Goal: Task Accomplishment & Management: Manage account settings

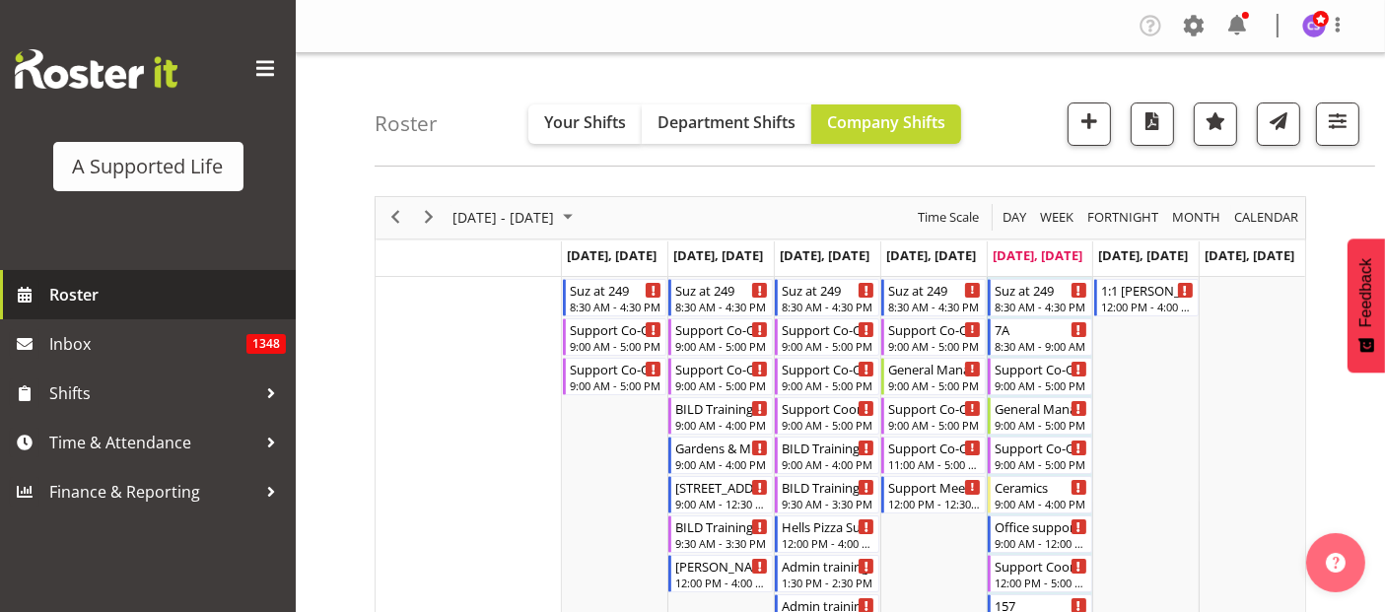
click at [81, 293] on span "Roster" at bounding box center [167, 295] width 237 height 30
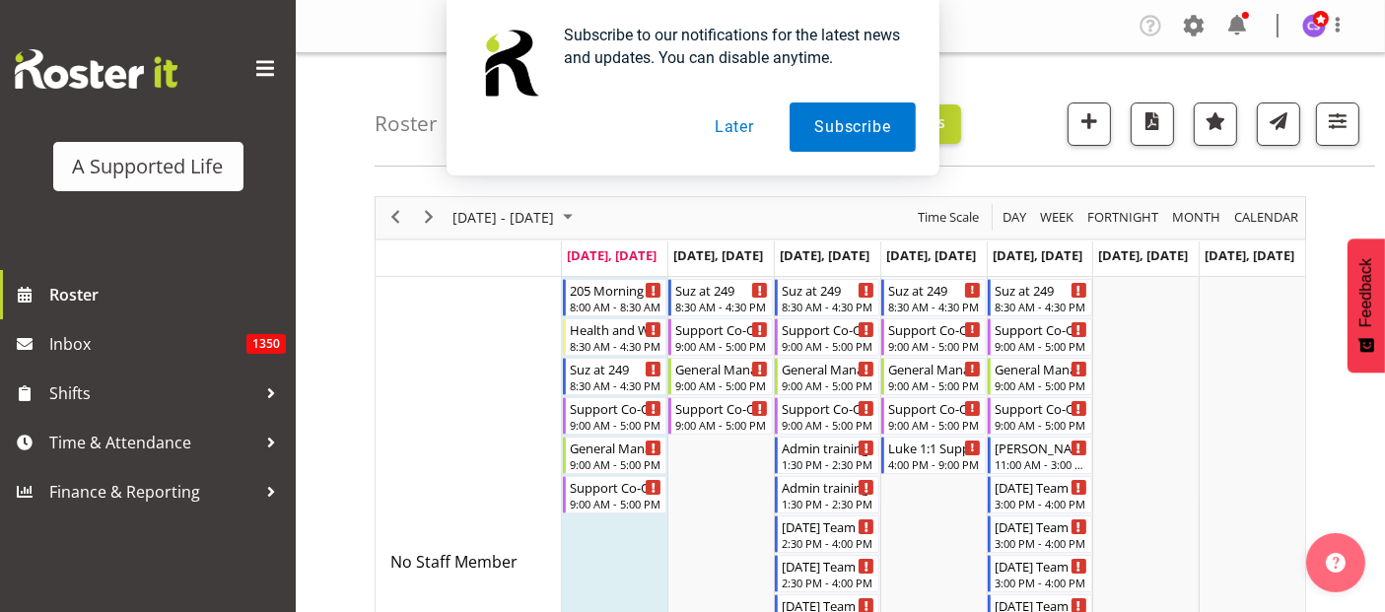
click at [737, 135] on button "Later" at bounding box center [734, 127] width 89 height 49
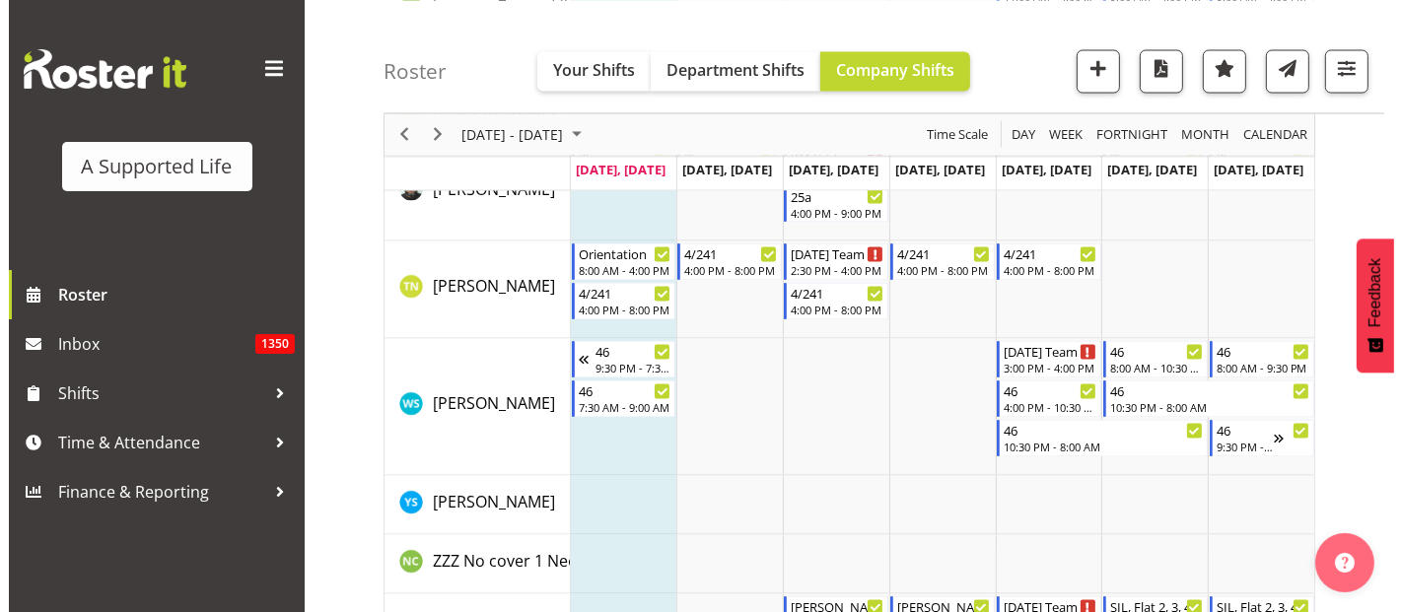
scroll to position [10843, 0]
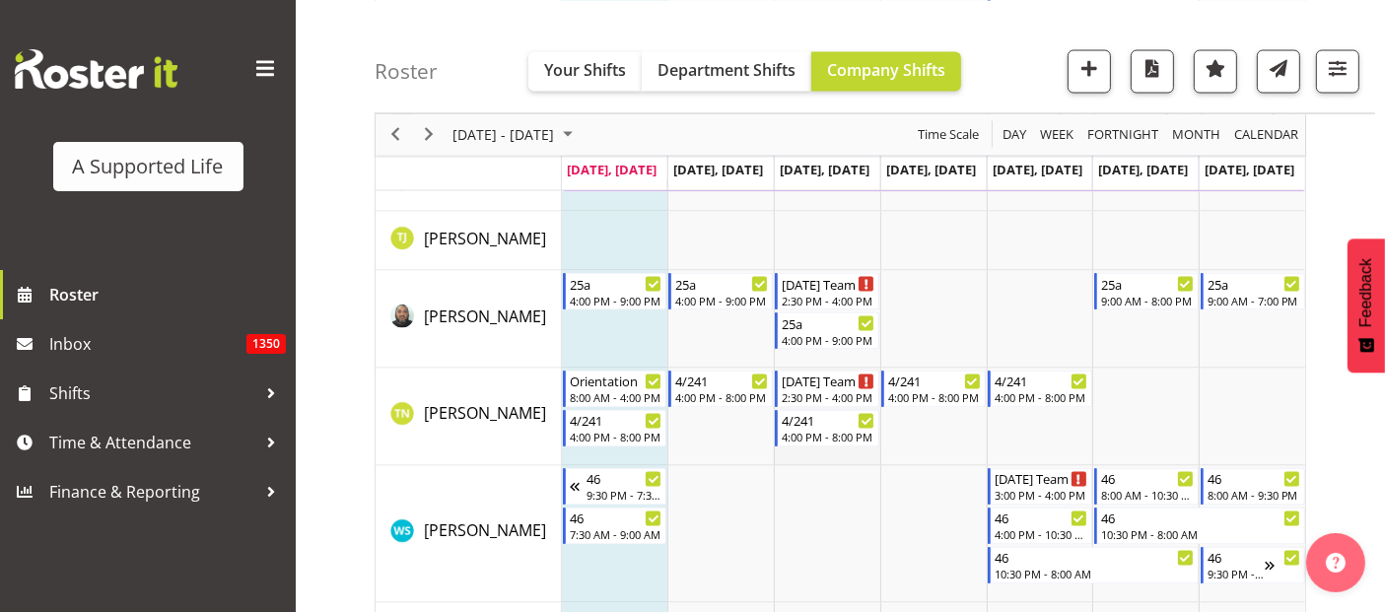
click at [842, 454] on td "Timeline Week of September 22, 2025" at bounding box center [827, 418] width 106 height 98
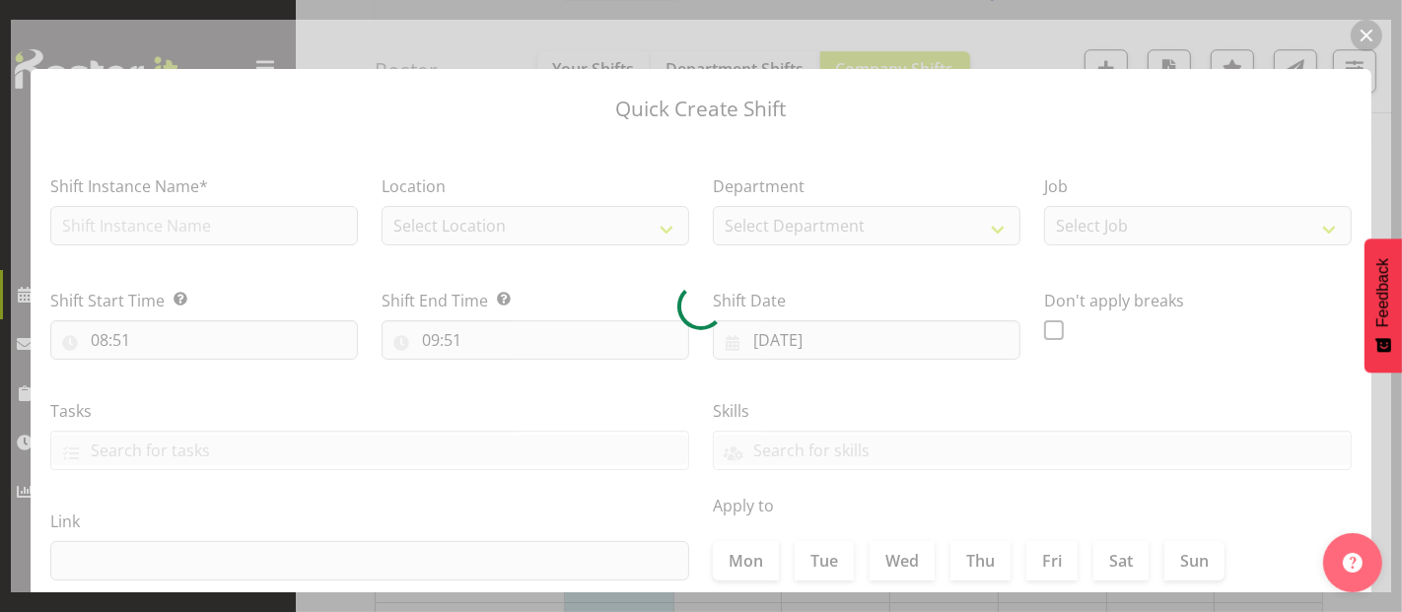
type input "[DATE]"
checkbox input "true"
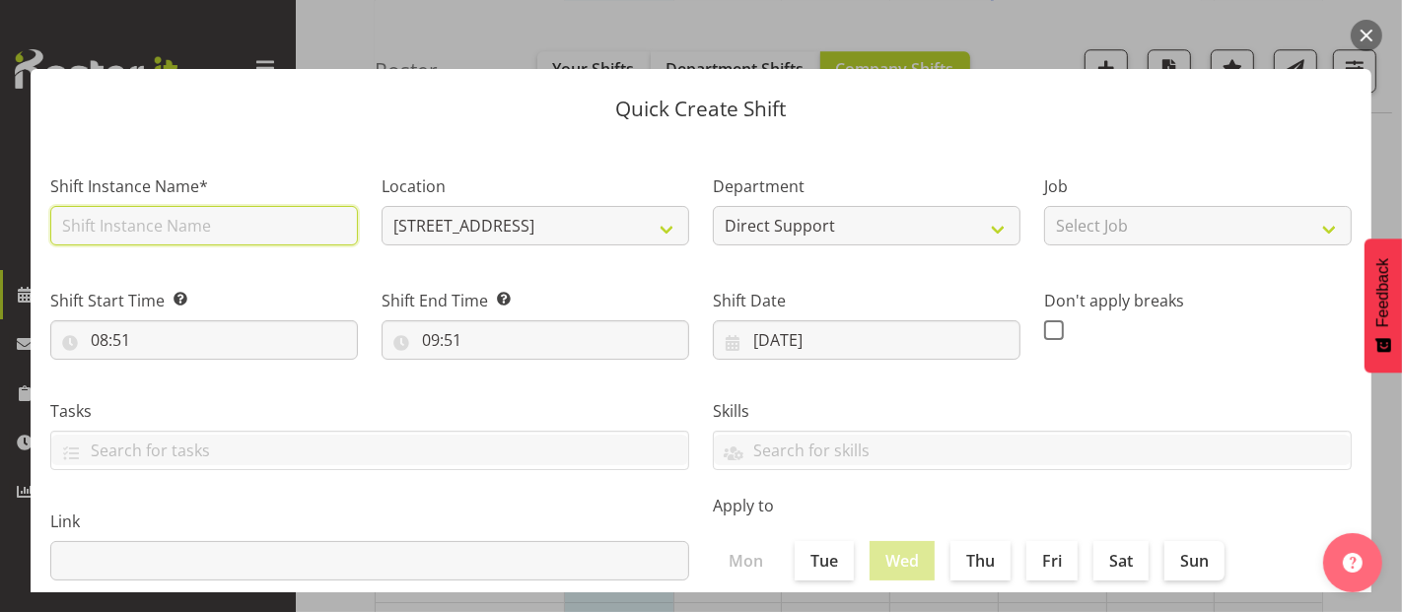
drag, startPoint x: 146, startPoint y: 227, endPoint x: 158, endPoint y: 227, distance: 11.8
click at [147, 227] on input "text" at bounding box center [204, 225] width 308 height 39
type input "Orientation 249 Alongside [PERSON_NAME]"
drag, startPoint x: 507, startPoint y: 234, endPoint x: 317, endPoint y: 266, distance: 192.0
click at [302, 269] on div "Shift Start Time Set the time of the day you wish this shift to start 08:51 00 …" at bounding box center [203, 316] width 331 height 110
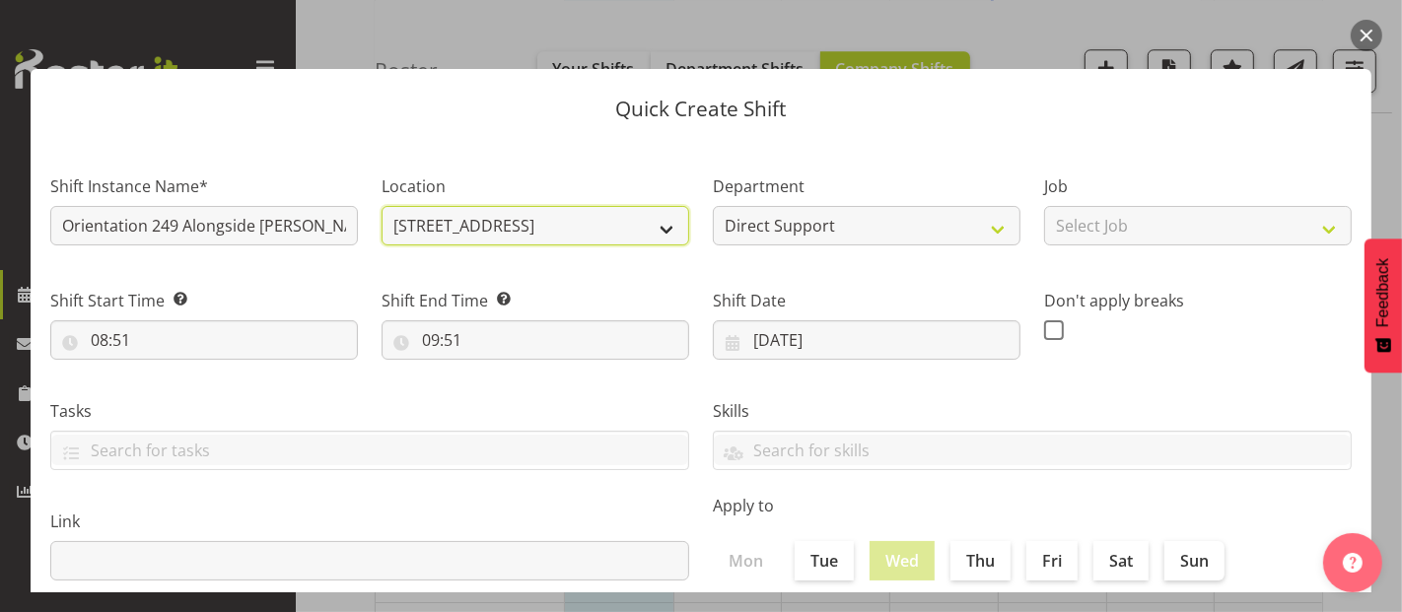
click at [666, 241] on select "[STREET_ADDRESS] [STREET_ADDRESS] [STREET_ADDRESS] [STREET_ADDRESS] [STREET_ADD…" at bounding box center [535, 225] width 308 height 39
select select "924"
click at [381, 206] on select "[STREET_ADDRESS] [STREET_ADDRESS] [STREET_ADDRESS] [STREET_ADDRESS] [STREET_ADD…" at bounding box center [535, 225] width 308 height 39
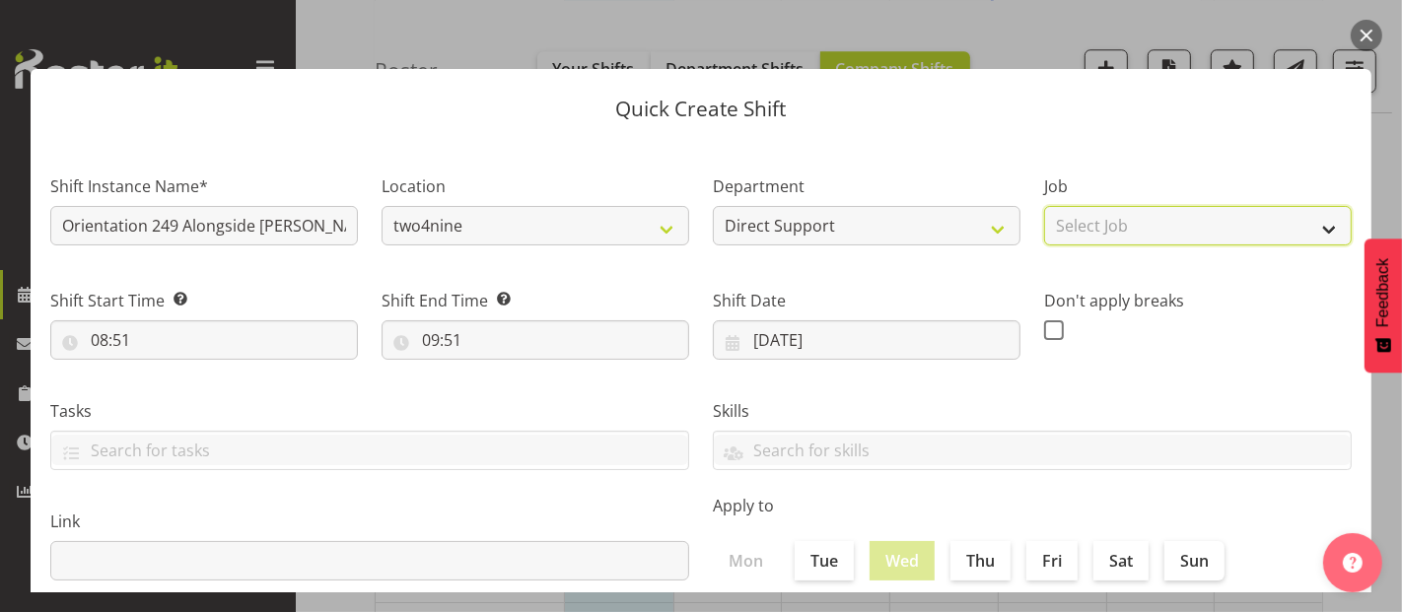
click at [1129, 220] on select "Select Job Accounts and Payroll Admin Support Aspirations and Support Facilitat…" at bounding box center [1198, 225] width 308 height 39
select select "4112"
click at [1044, 206] on select "Select Job Accounts and Payroll Admin Support Aspirations and Support Facilitat…" at bounding box center [1198, 225] width 308 height 39
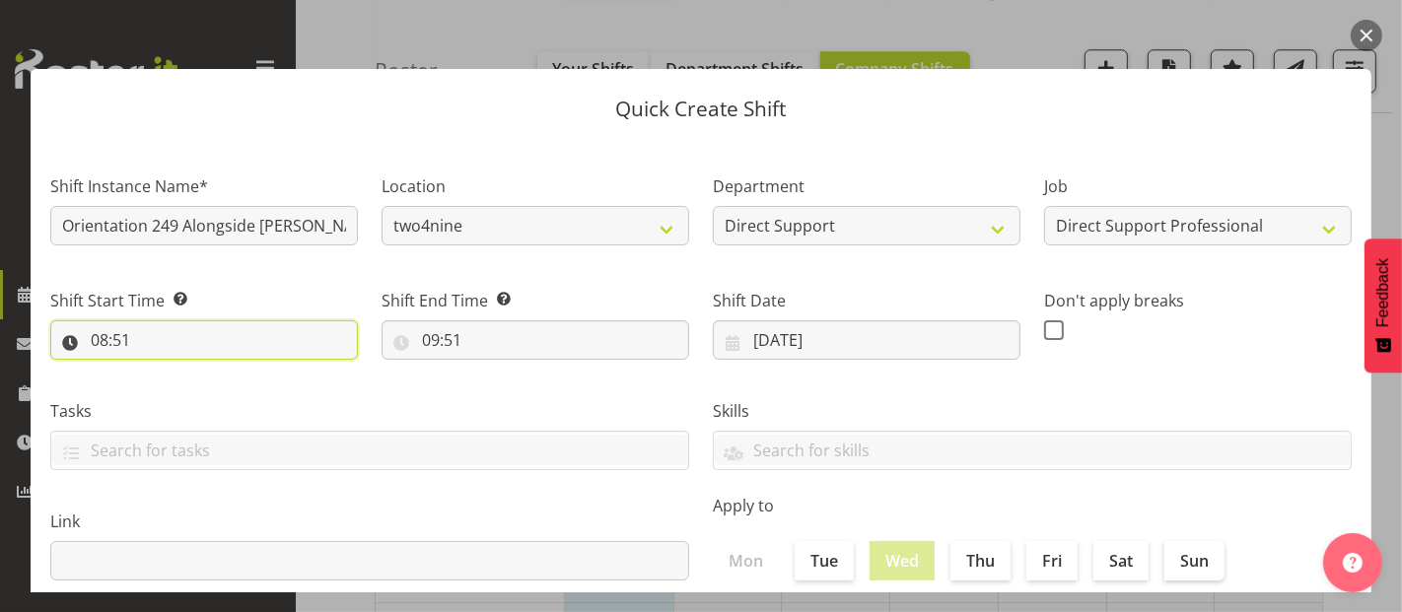
click at [197, 345] on input "08:51" at bounding box center [204, 339] width 308 height 39
click at [239, 389] on select "00 01 02 03 04 05 06 07 08 09 10 11 12 13 14 15 16 17 18 19 20 21 22 23 24 25 2…" at bounding box center [236, 391] width 44 height 39
select select "0"
click at [214, 372] on select "00 01 02 03 04 05 06 07 08 09 10 11 12 13 14 15 16 17 18 19 20 21 22 23 24 25 2…" at bounding box center [236, 391] width 44 height 39
type input "08:00"
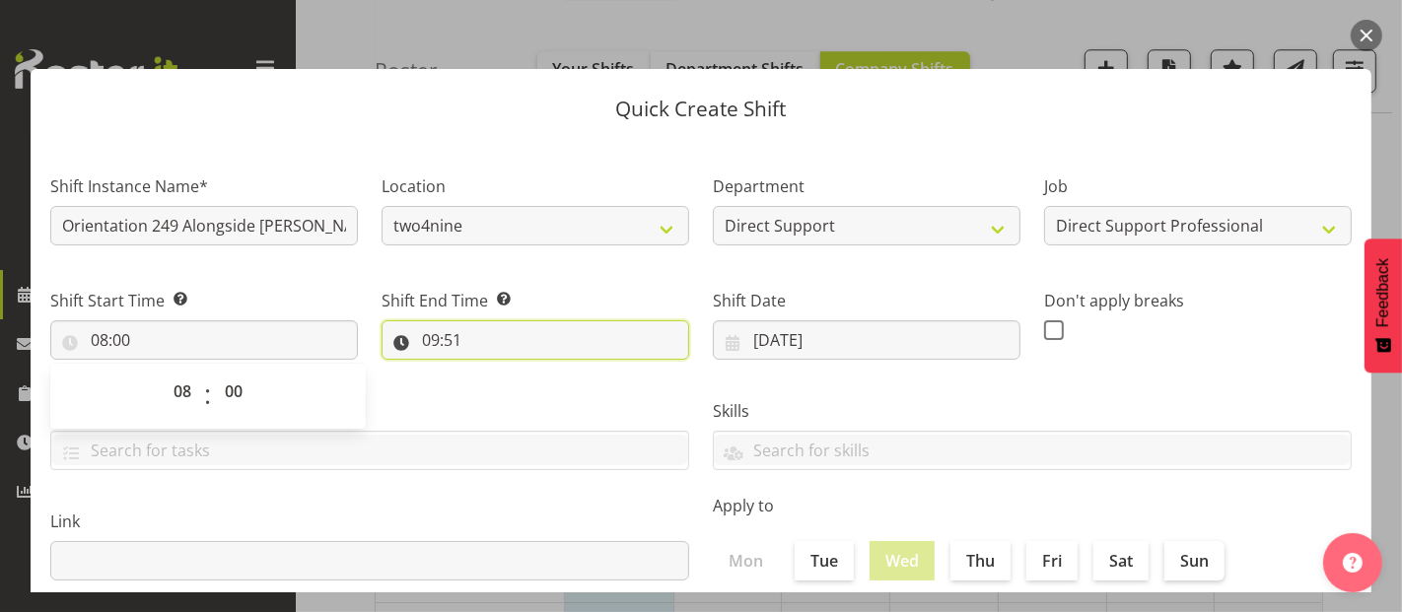
click at [505, 340] on input "09:51" at bounding box center [535, 339] width 308 height 39
click at [520, 398] on select "00 01 02 03 04 05 06 07 08 09 10 11 12 13 14 15 16 17 18 19 20 21 22 23" at bounding box center [516, 391] width 44 height 39
select select "16"
click at [494, 372] on select "00 01 02 03 04 05 06 07 08 09 10 11 12 13 14 15 16 17 18 19 20 21 22 23" at bounding box center [516, 391] width 44 height 39
type input "16:51"
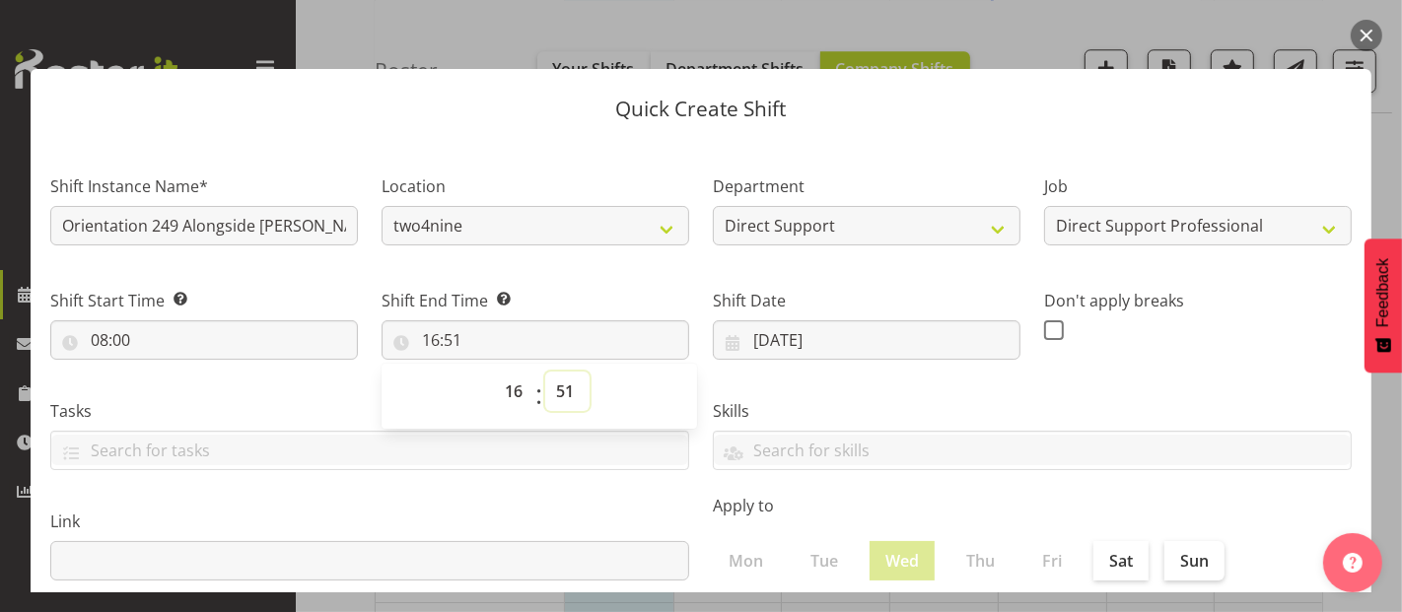
click at [565, 392] on select "00 01 02 03 04 05 06 07 08 09 10 11 12 13 14 15 16 17 18 19 20 21 22 23 24 25 2…" at bounding box center [567, 391] width 44 height 39
select select "30"
click at [545, 372] on select "00 01 02 03 04 05 06 07 08 09 10 11 12 13 14 15 16 17 18 19 20 21 22 23 24 25 2…" at bounding box center [567, 391] width 44 height 39
type input "16:30"
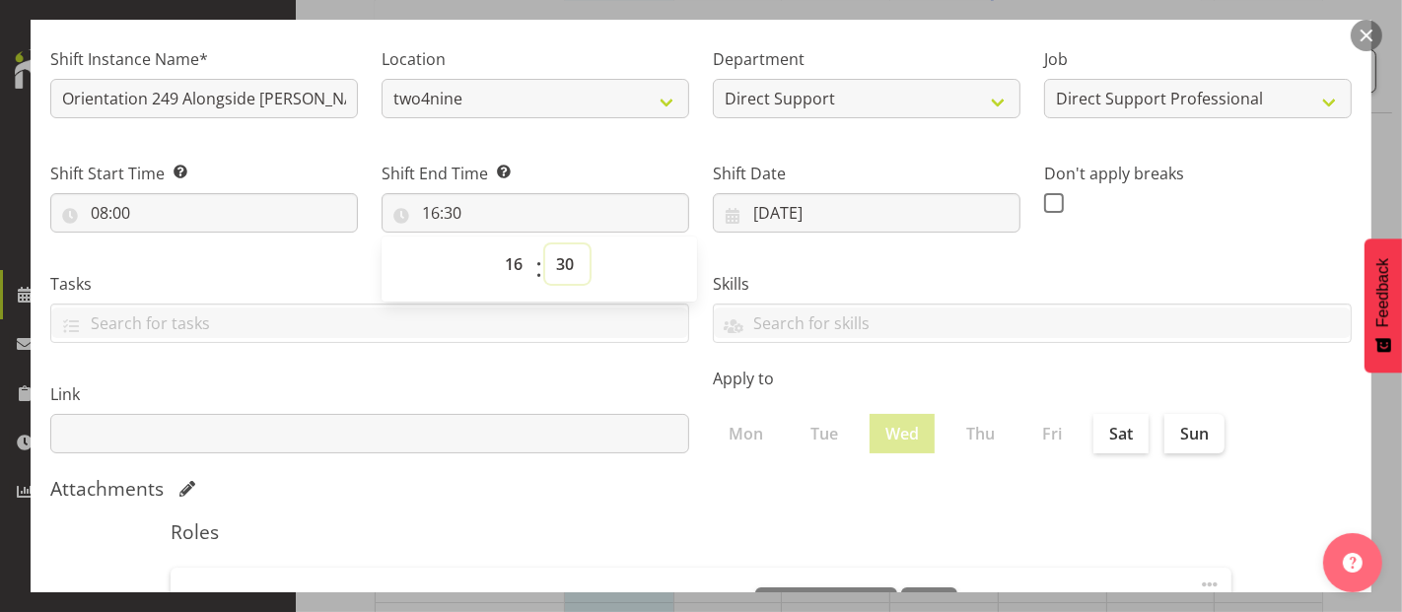
scroll to position [431, 0]
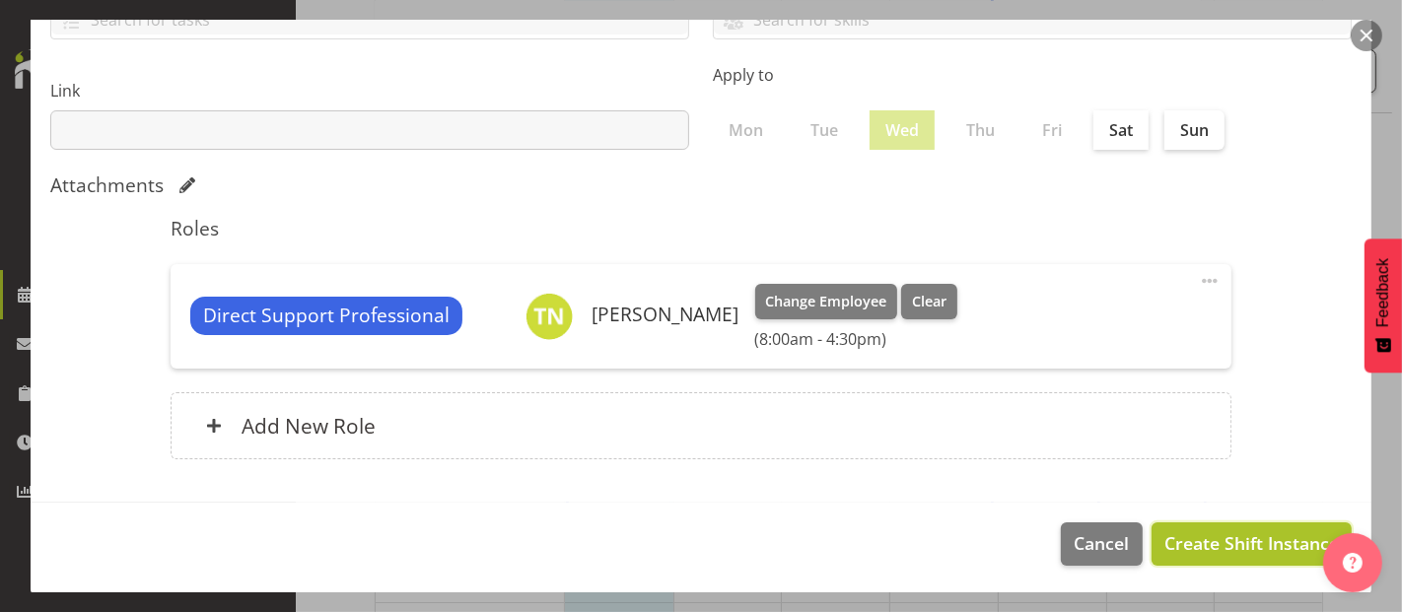
click at [1248, 543] on span "Create Shift Instance" at bounding box center [1251, 543] width 174 height 26
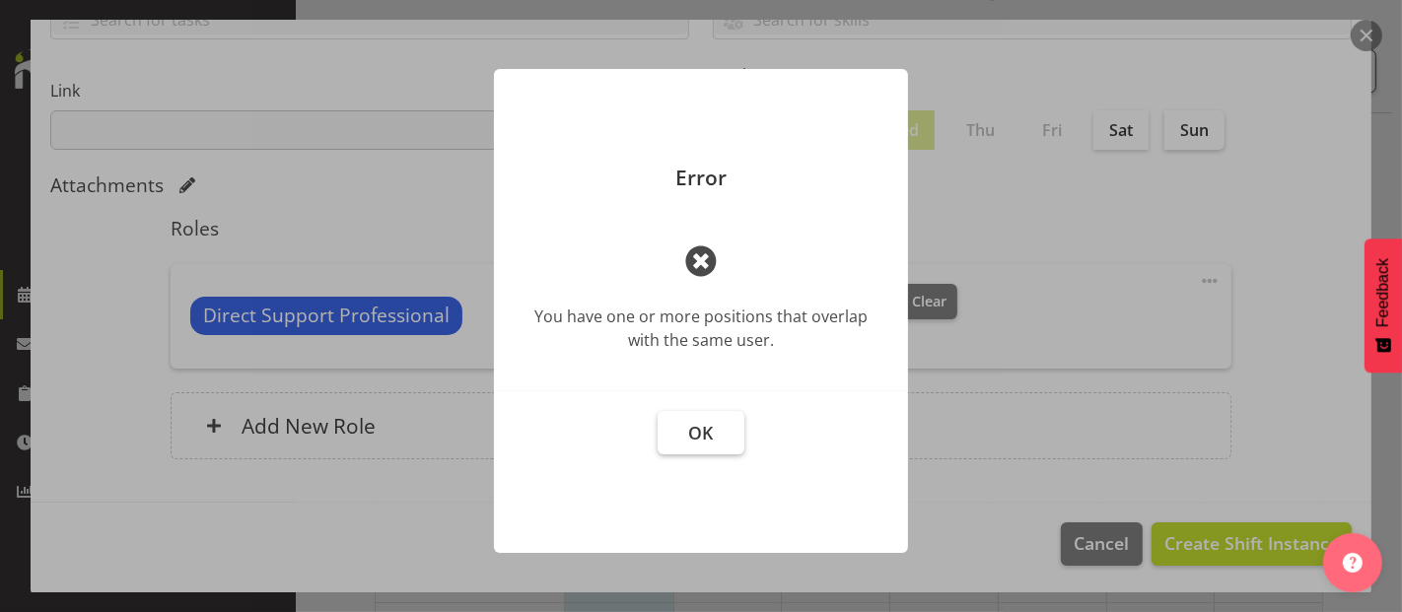
click at [733, 426] on button "OK" at bounding box center [701, 432] width 87 height 43
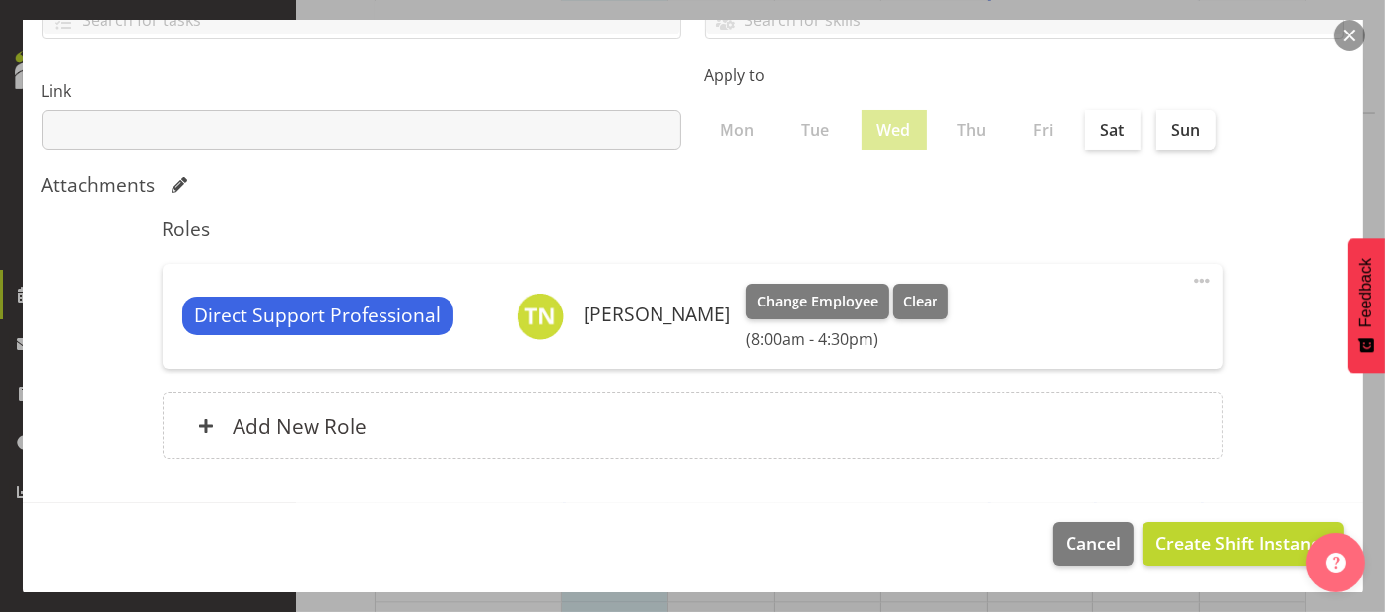
click at [1190, 277] on span at bounding box center [1202, 281] width 24 height 24
click at [1105, 314] on link "Edit" at bounding box center [1118, 324] width 189 height 35
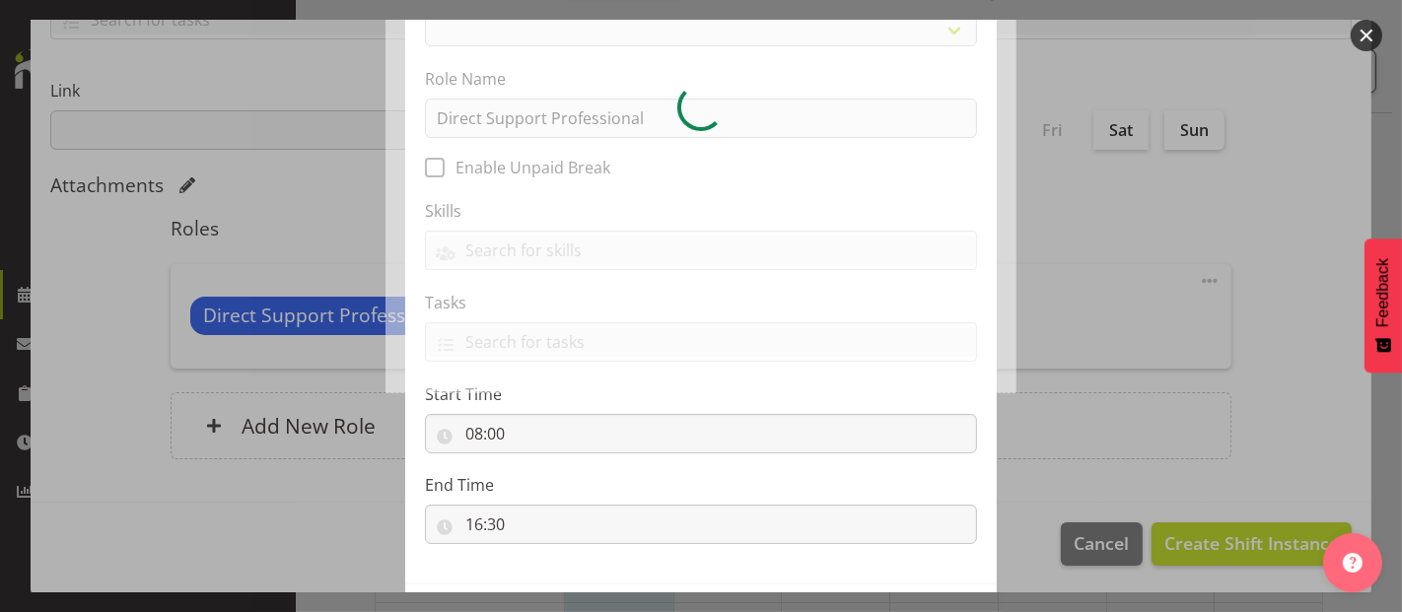
scroll to position [219, 0]
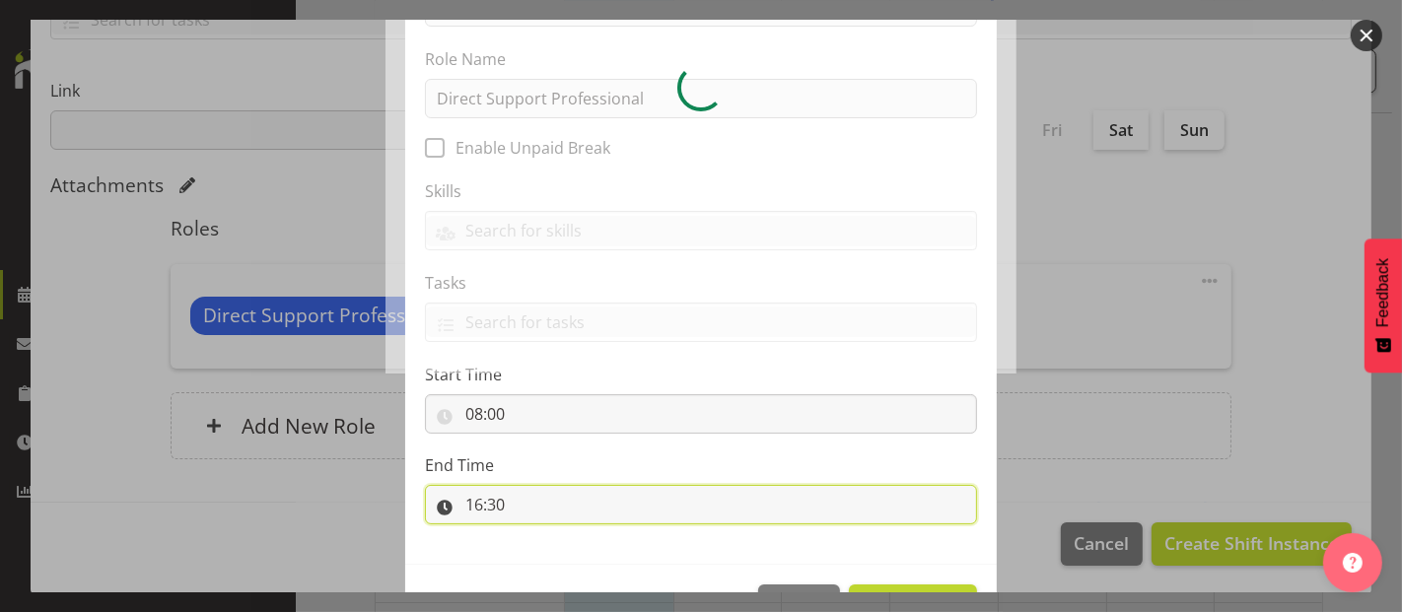
click at [508, 505] on input "16:30" at bounding box center [701, 504] width 552 height 39
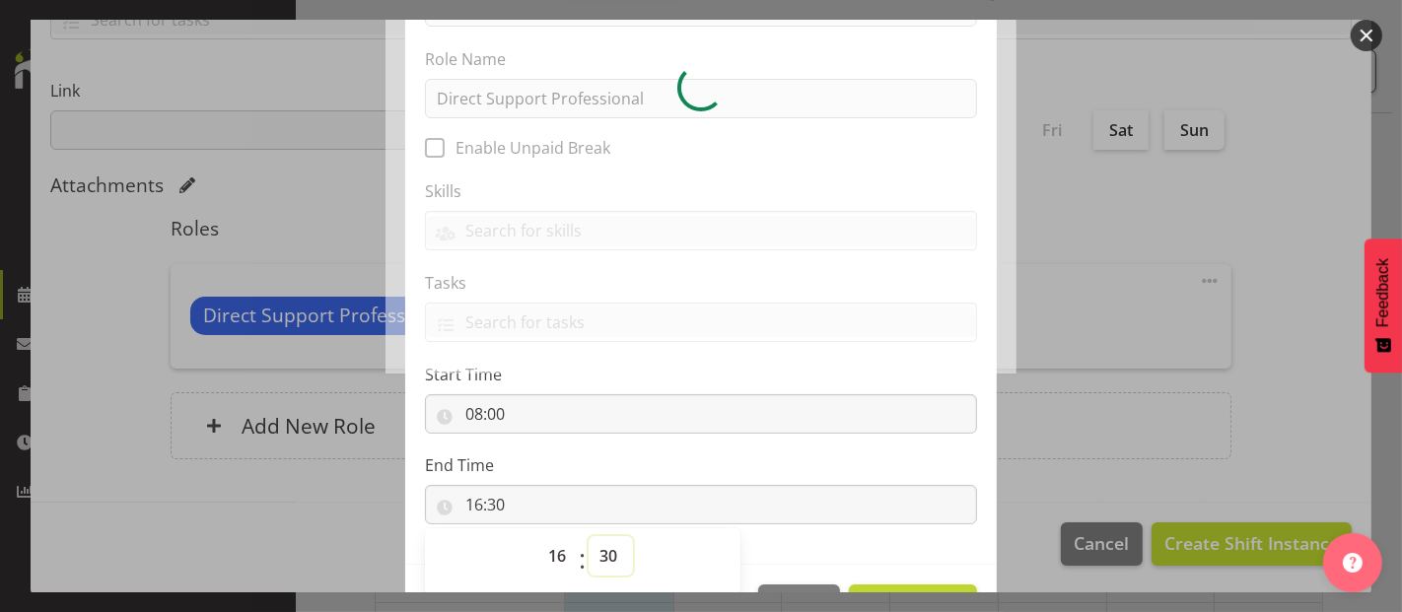
click at [609, 553] on select "00 01 02 03 04 05 06 07 08 09 10 11 12 13 14 15 16 17 18 19 20 21 22 23 24 25 2…" at bounding box center [610, 555] width 44 height 39
select select "519"
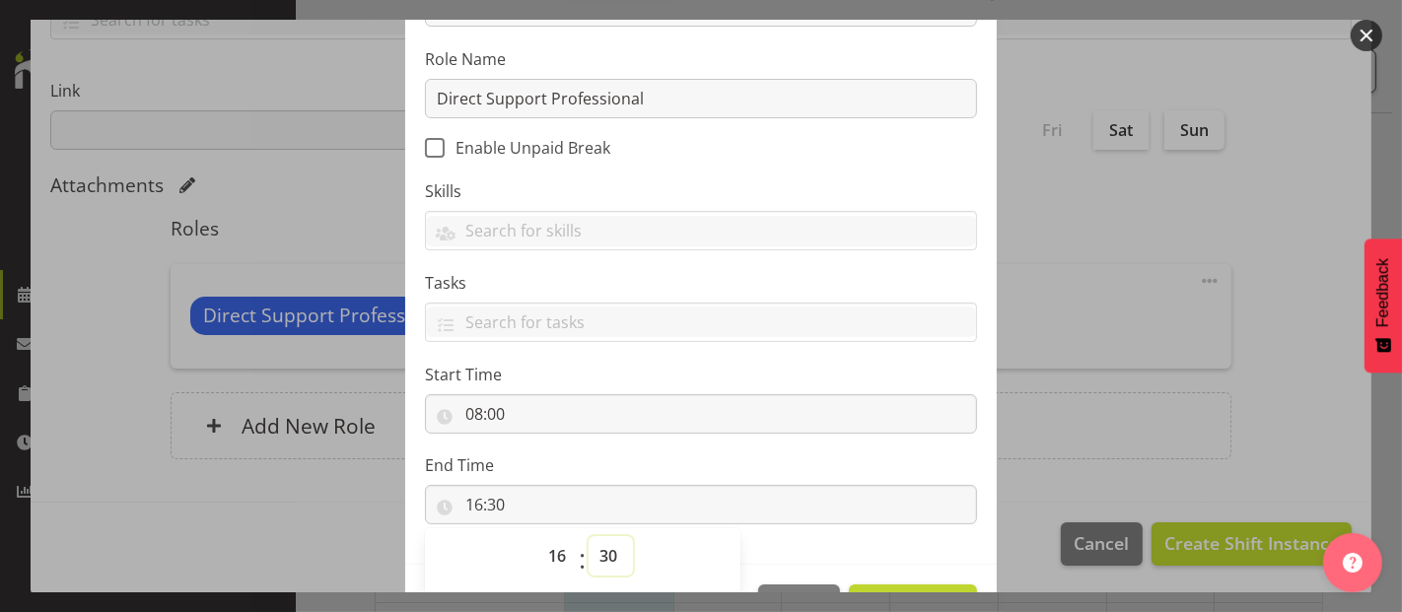
select select "0"
click at [588, 536] on select "00 01 02 03 04 05 06 07 08 09 10 11 12 13 14 15 16 17 18 19 20 21 22 23 24 25 2…" at bounding box center [610, 555] width 44 height 39
type input "16:00"
click at [1177, 466] on div at bounding box center [701, 306] width 1402 height 612
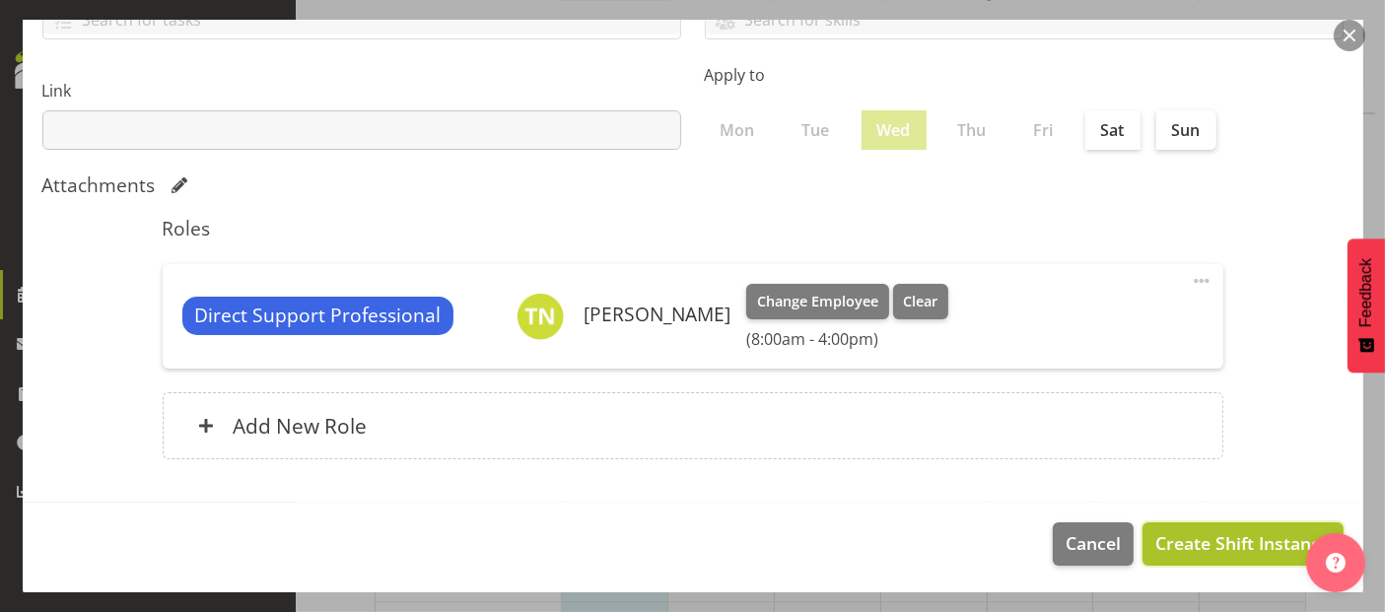
click at [1207, 541] on span "Create Shift Instance" at bounding box center [1242, 543] width 174 height 26
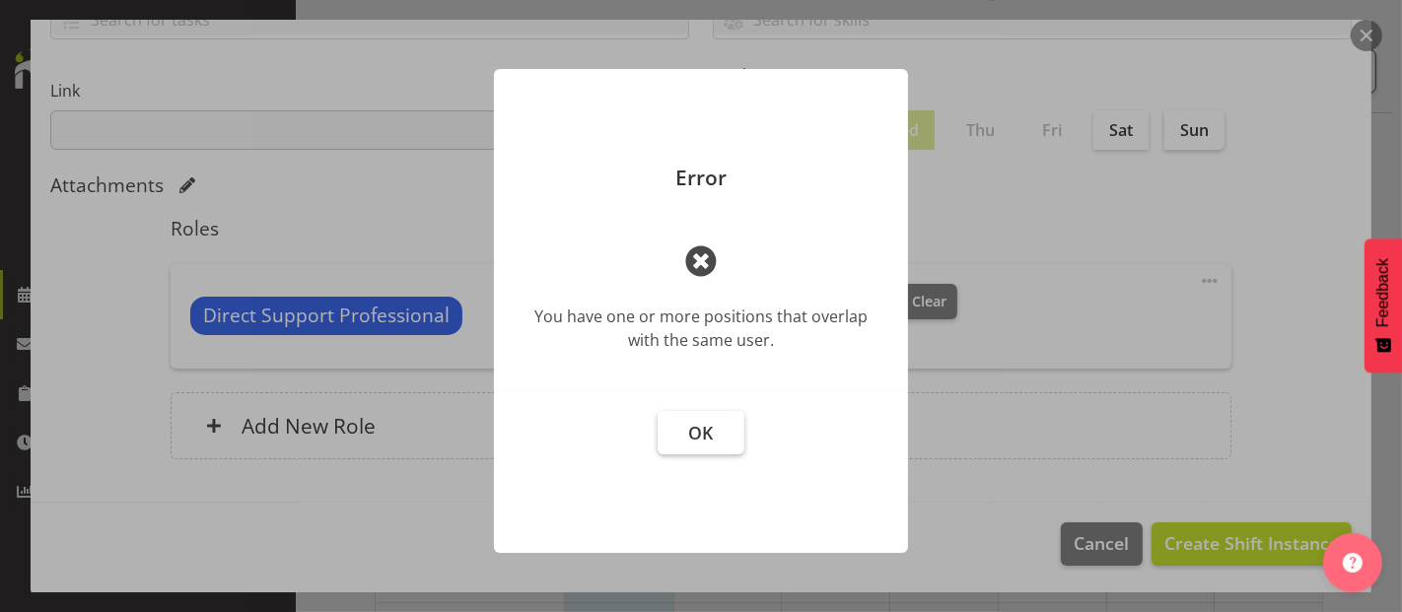
click at [725, 432] on button "OK" at bounding box center [701, 432] width 87 height 43
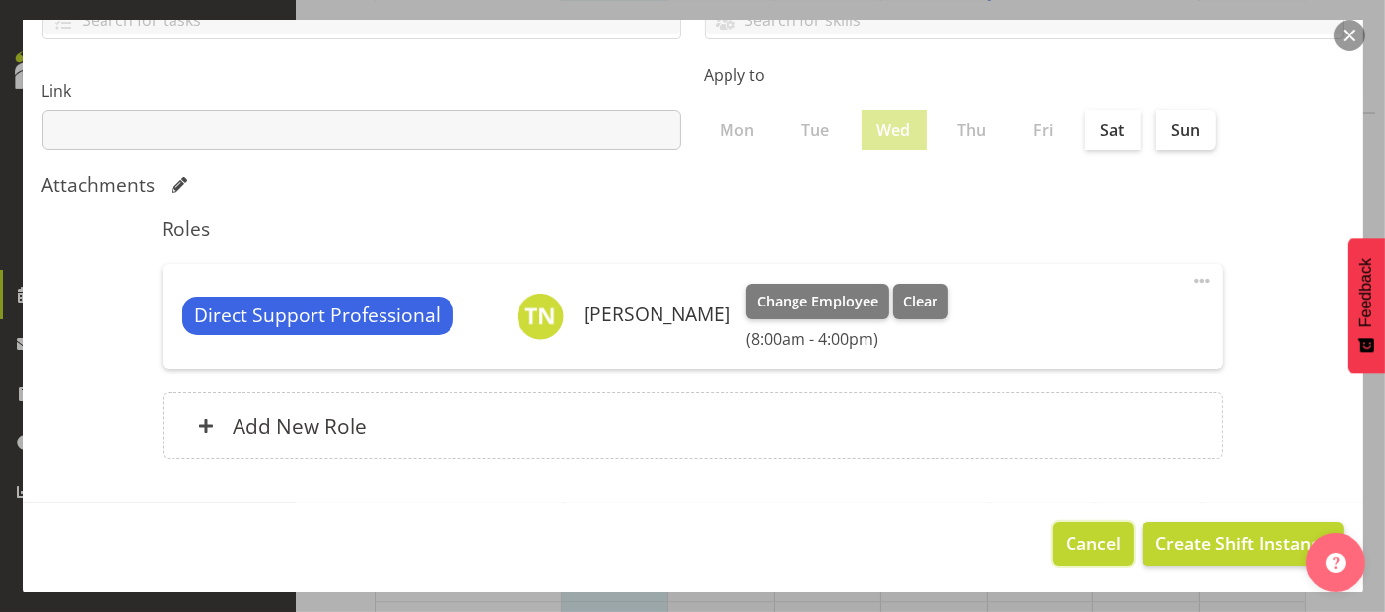
click at [1098, 533] on span "Cancel" at bounding box center [1093, 543] width 55 height 26
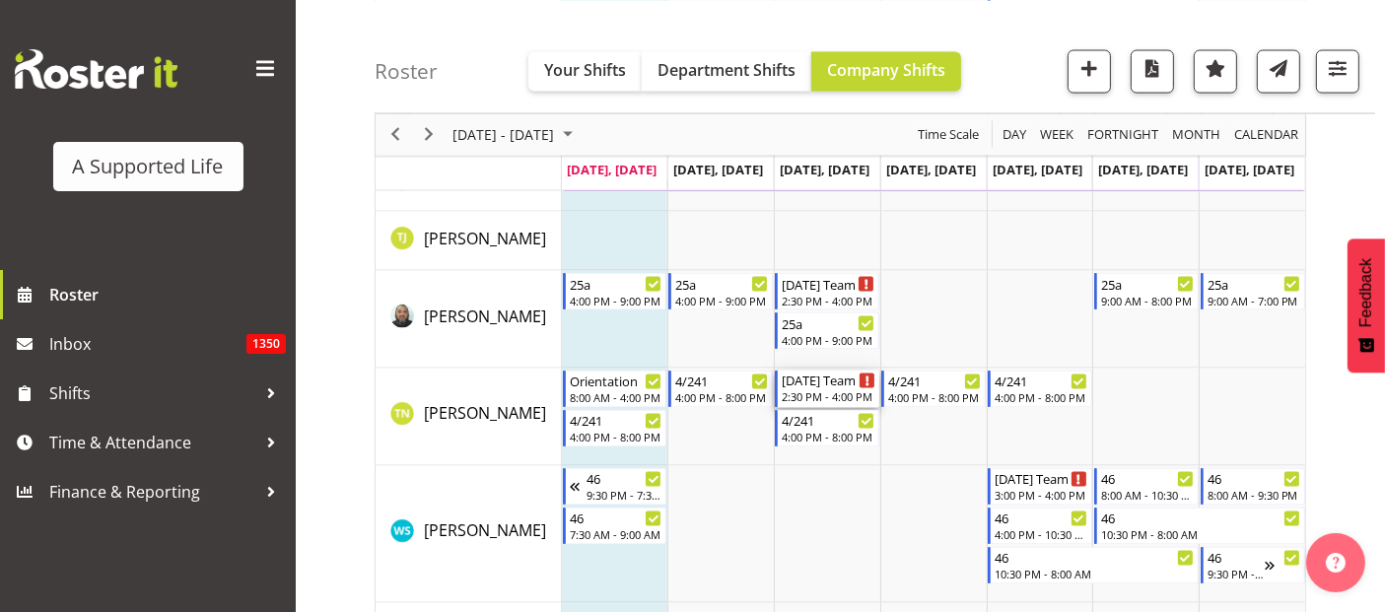
click at [825, 393] on div "2:30 PM - 4:00 PM" at bounding box center [829, 397] width 94 height 16
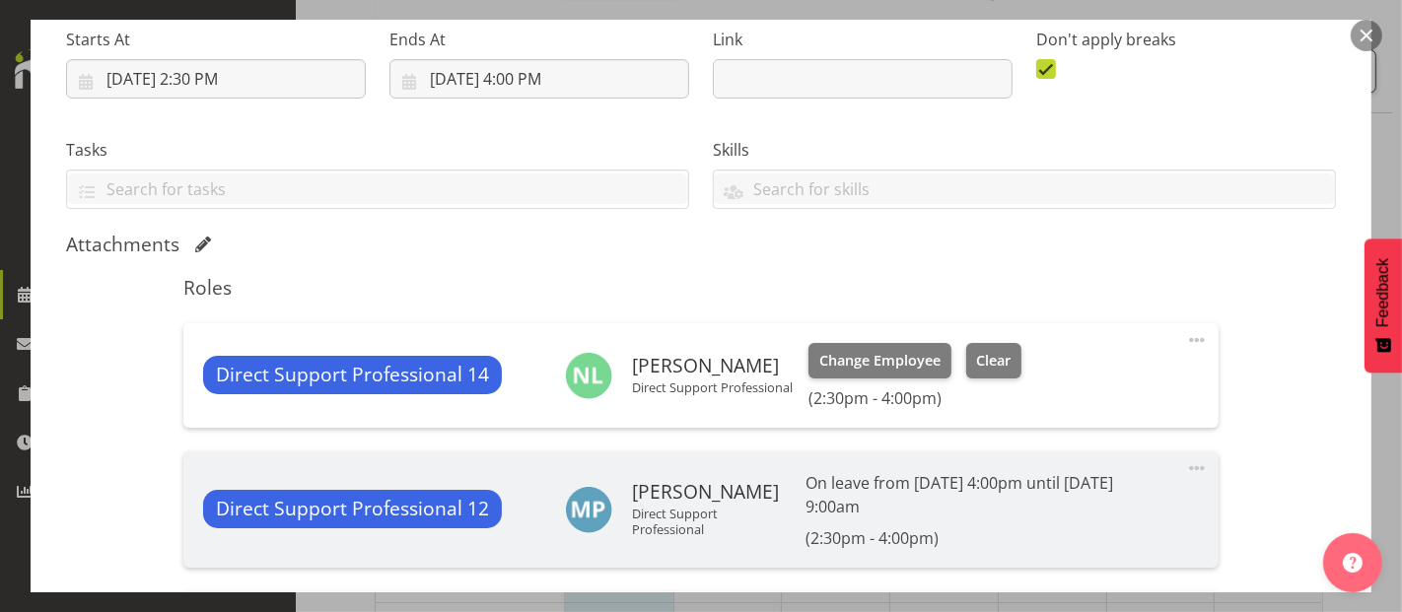
select select "4112"
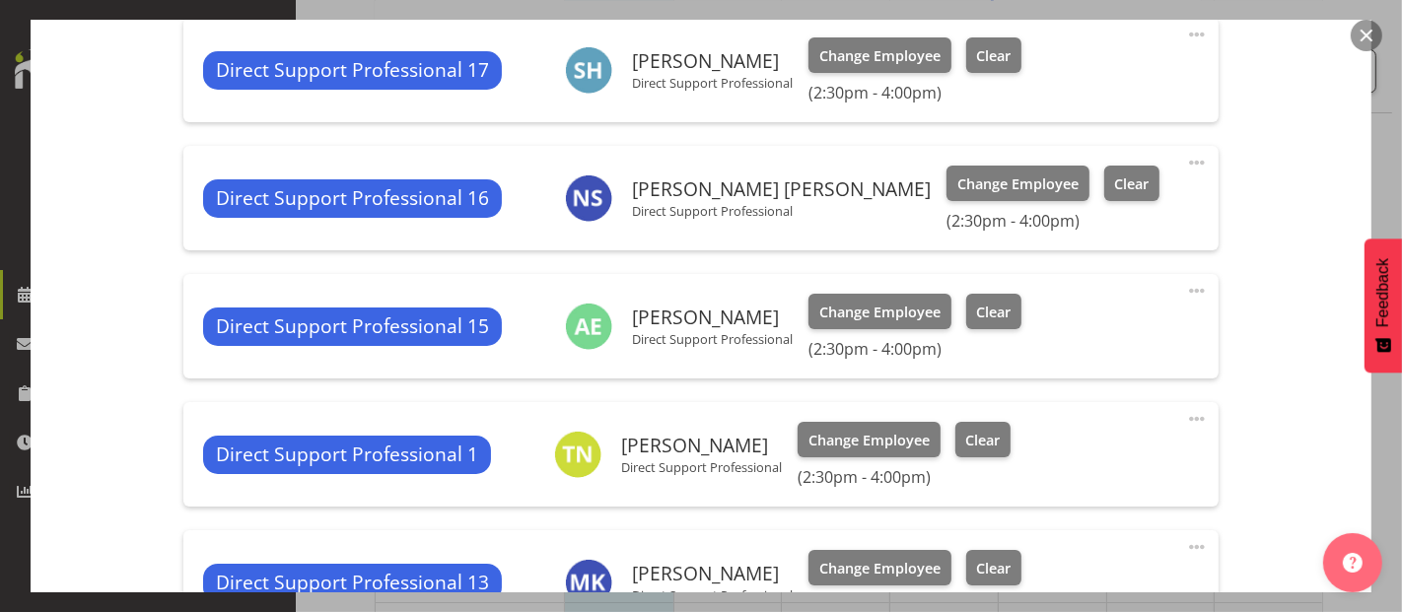
scroll to position [2081, 0]
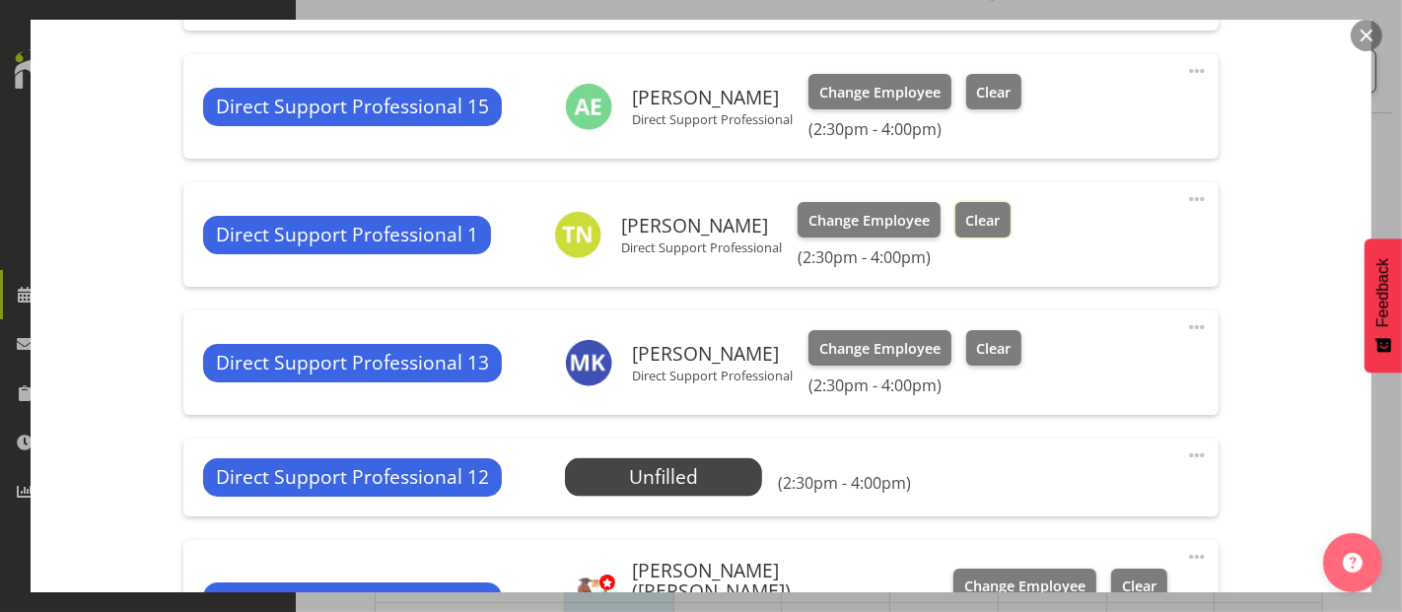
drag, startPoint x: 989, startPoint y: 221, endPoint x: 1010, endPoint y: 231, distance: 23.8
click at [989, 219] on span "Clear" at bounding box center [982, 221] width 35 height 22
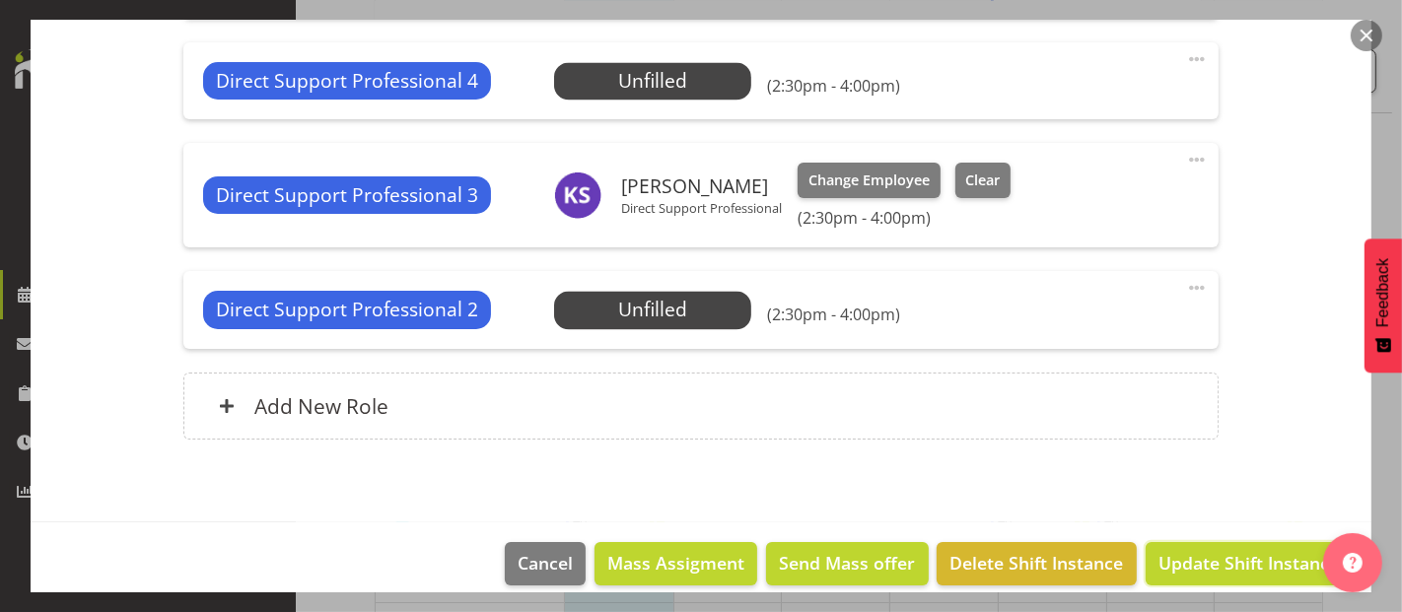
click at [1210, 550] on span "Update Shift Instance" at bounding box center [1248, 563] width 180 height 26
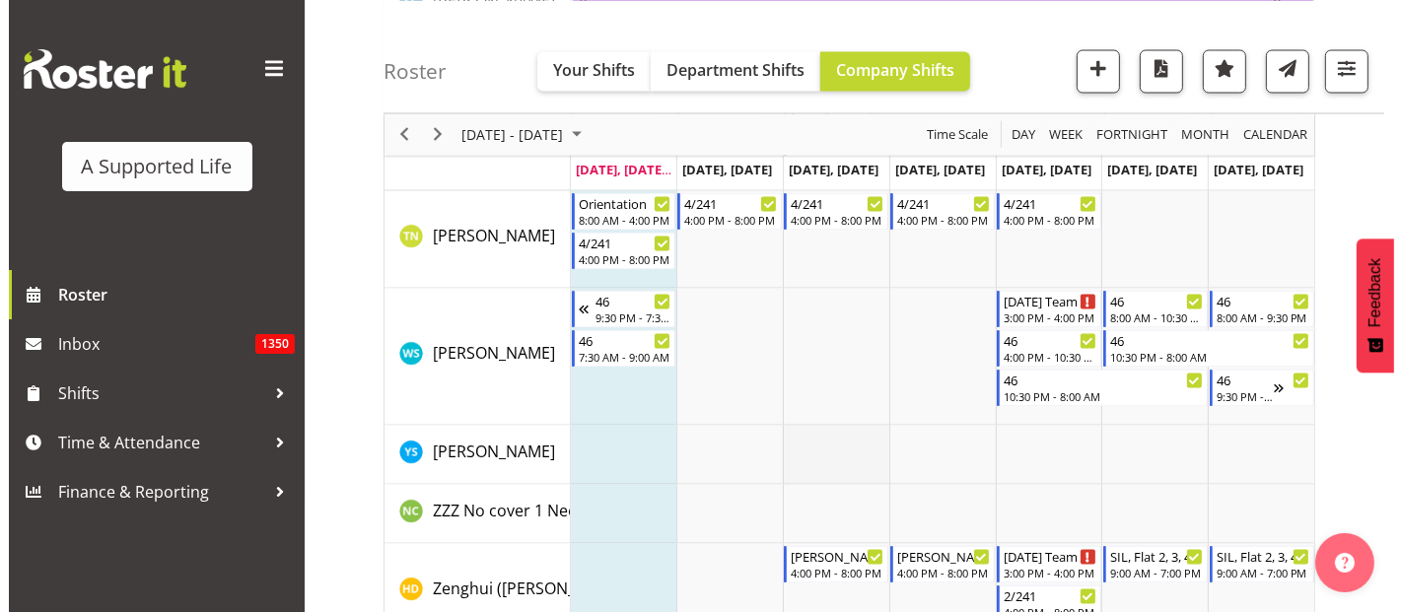
scroll to position [10821, 0]
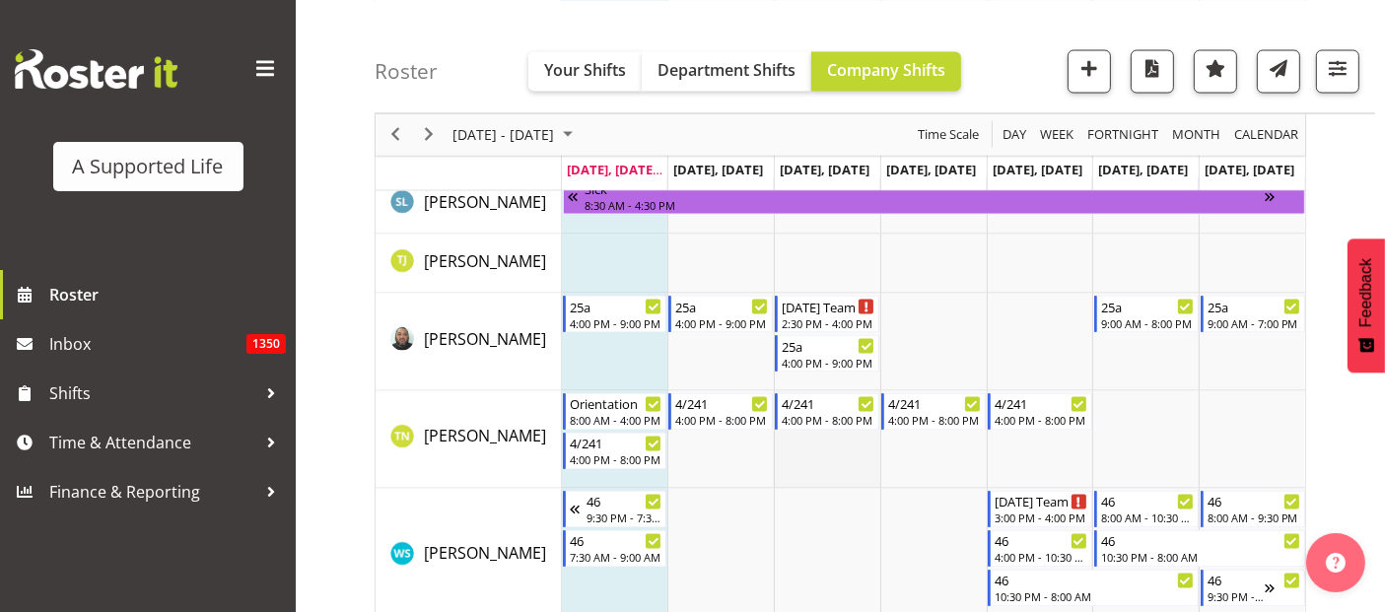
click at [822, 459] on td "Timeline Week of September 22, 2025" at bounding box center [827, 440] width 106 height 98
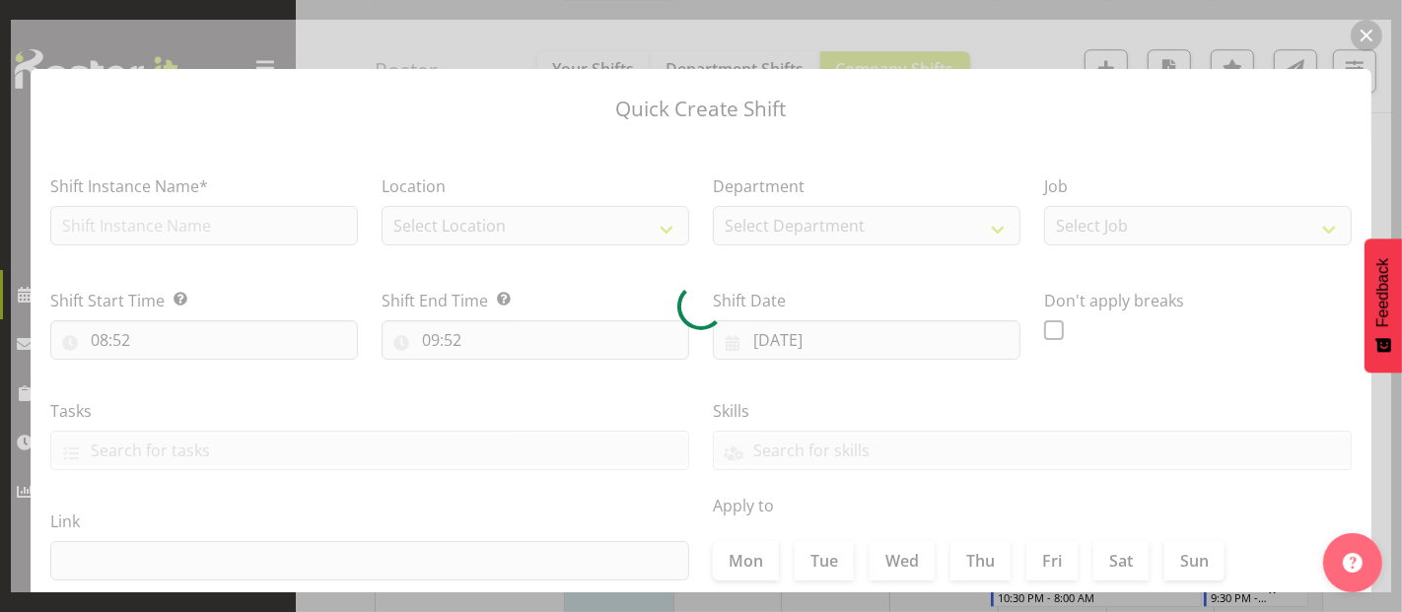
type input "[DATE]"
checkbox input "true"
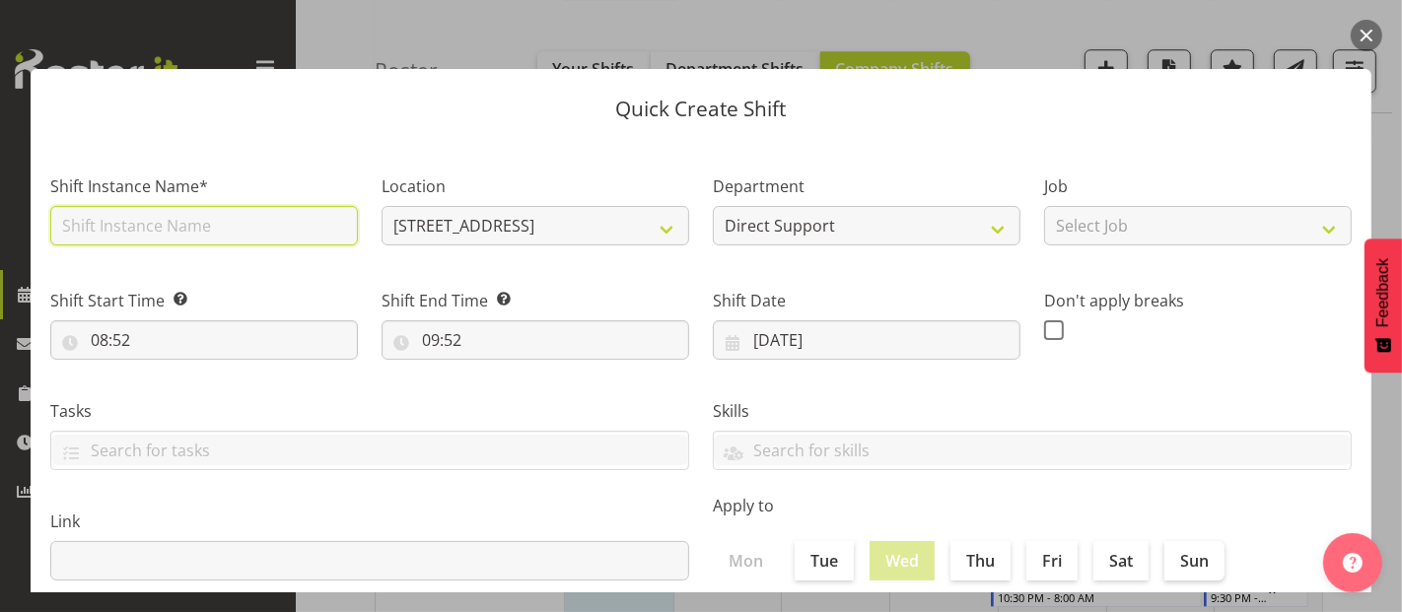
click at [98, 221] on input "text" at bounding box center [204, 225] width 308 height 39
click at [304, 211] on input "Orientation alongside" at bounding box center [204, 225] width 308 height 39
type input "Orientation alongside [PERSON_NAME]"
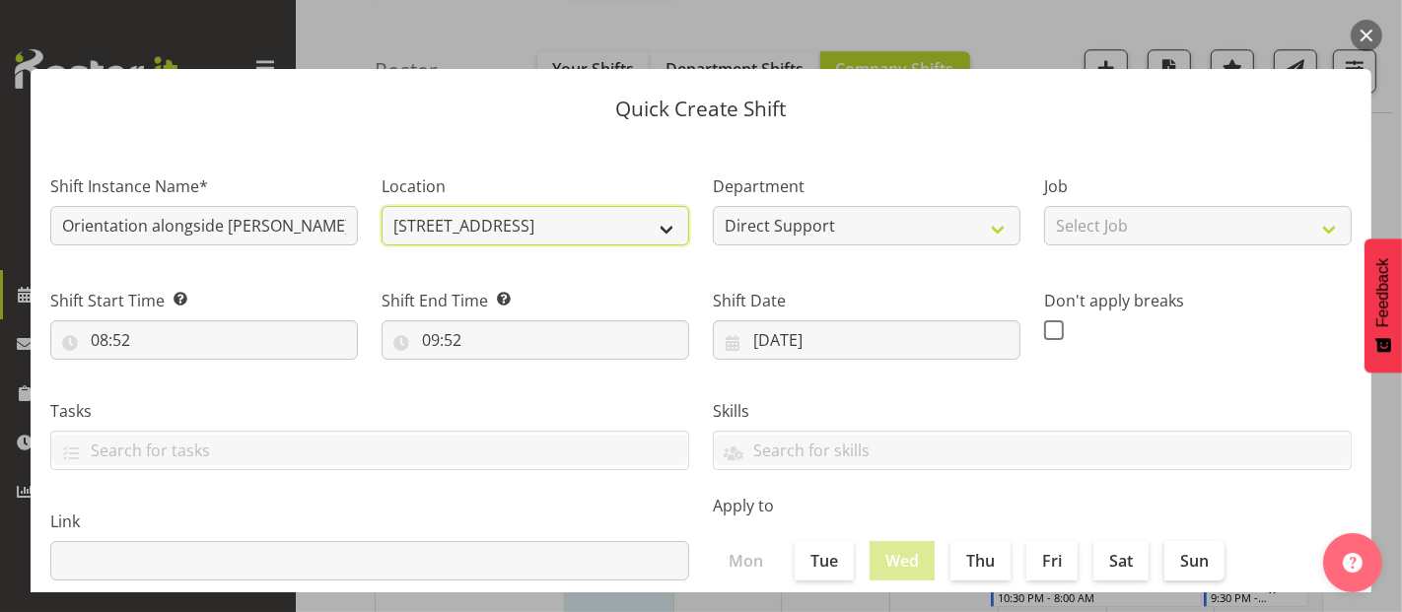
click at [560, 227] on select "[STREET_ADDRESS] [STREET_ADDRESS] [STREET_ADDRESS] [STREET_ADDRESS] [STREET_ADD…" at bounding box center [535, 225] width 308 height 39
select select "924"
click at [381, 206] on select "[STREET_ADDRESS] [STREET_ADDRESS] [STREET_ADDRESS] [STREET_ADDRESS] [STREET_ADD…" at bounding box center [535, 225] width 308 height 39
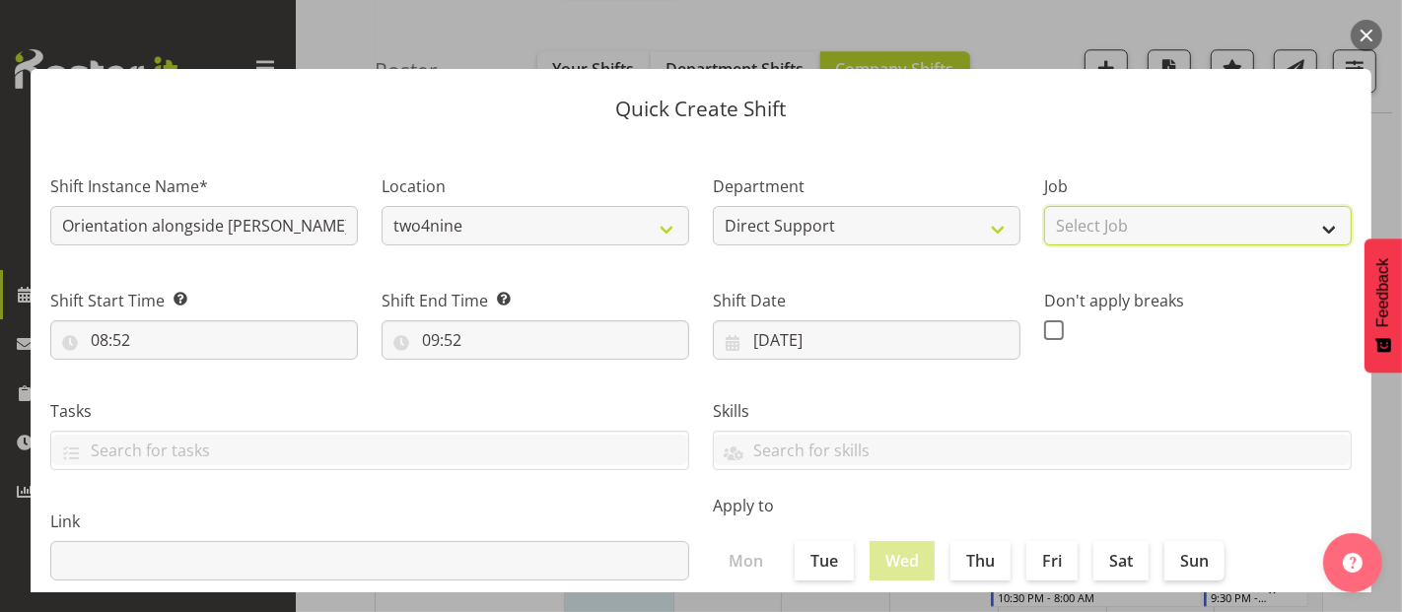
click at [1140, 221] on select "Select Job Accounts and Payroll Admin Support Aspirations and Support Facilitat…" at bounding box center [1198, 225] width 308 height 39
select select "4112"
click at [1044, 206] on select "Select Job Accounts and Payroll Admin Support Aspirations and Support Facilitat…" at bounding box center [1198, 225] width 308 height 39
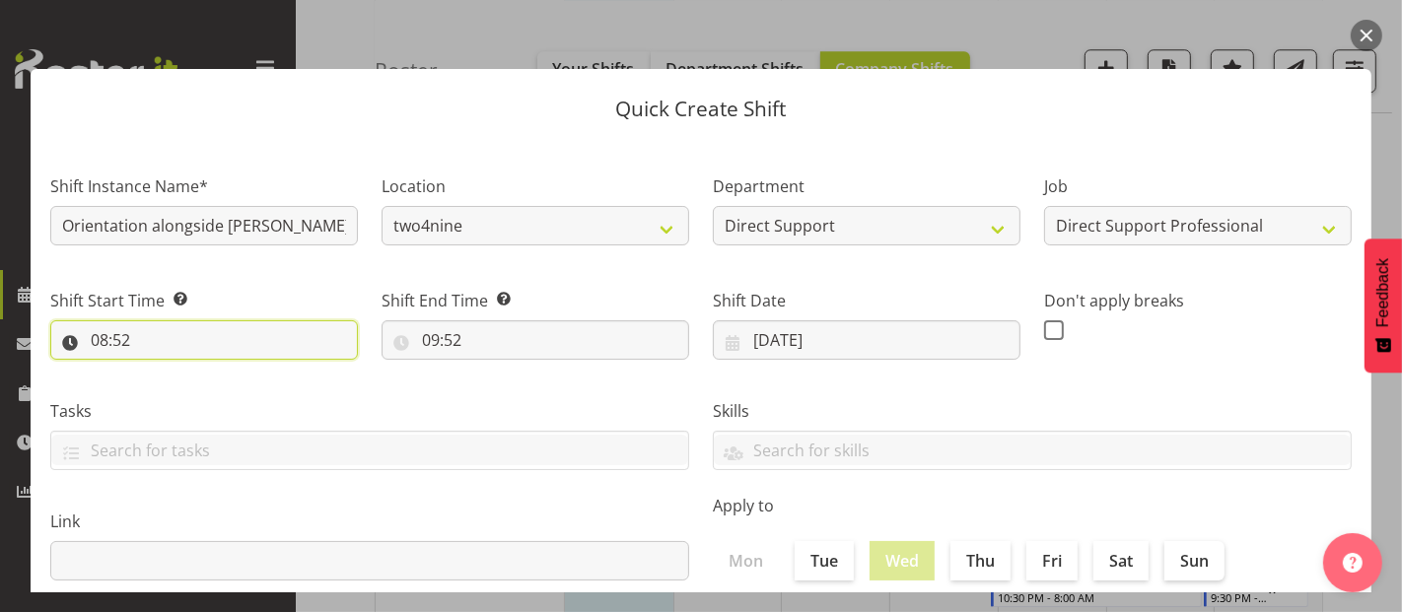
click at [221, 350] on input "08:52" at bounding box center [204, 339] width 308 height 39
click at [231, 385] on select "00 01 02 03 04 05 06 07 08 09 10 11 12 13 14 15 16 17 18 19 20 21 22 23 24 25 2…" at bounding box center [236, 391] width 44 height 39
select select "0"
click at [214, 372] on select "00 01 02 03 04 05 06 07 08 09 10 11 12 13 14 15 16 17 18 19 20 21 22 23 24 25 2…" at bounding box center [236, 391] width 44 height 39
type input "08:00"
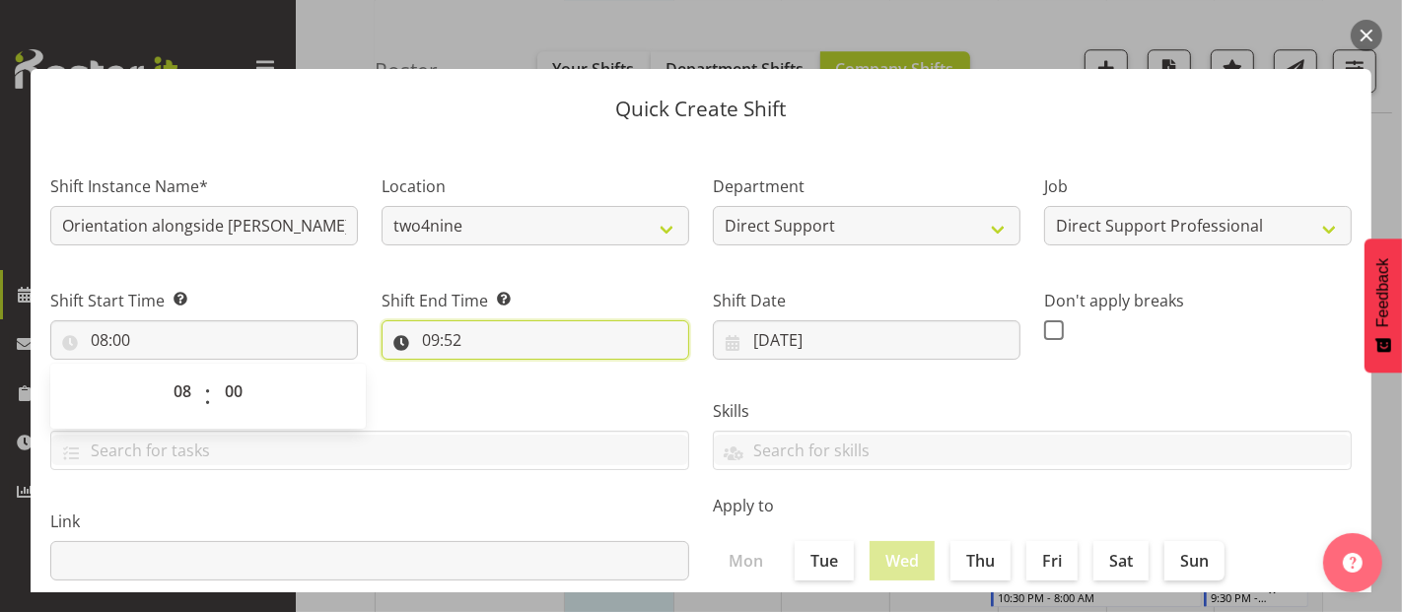
click at [456, 350] on input "09:52" at bounding box center [535, 339] width 308 height 39
click at [515, 398] on select "00 01 02 03 04 05 06 07 08 09 10 11 12 13 14 15 16 17 18 19 20 21 22 23" at bounding box center [516, 391] width 44 height 39
select select "16"
click at [494, 372] on select "00 01 02 03 04 05 06 07 08 09 10 11 12 13 14 15 16 17 18 19 20 21 22 23" at bounding box center [516, 391] width 44 height 39
type input "16:52"
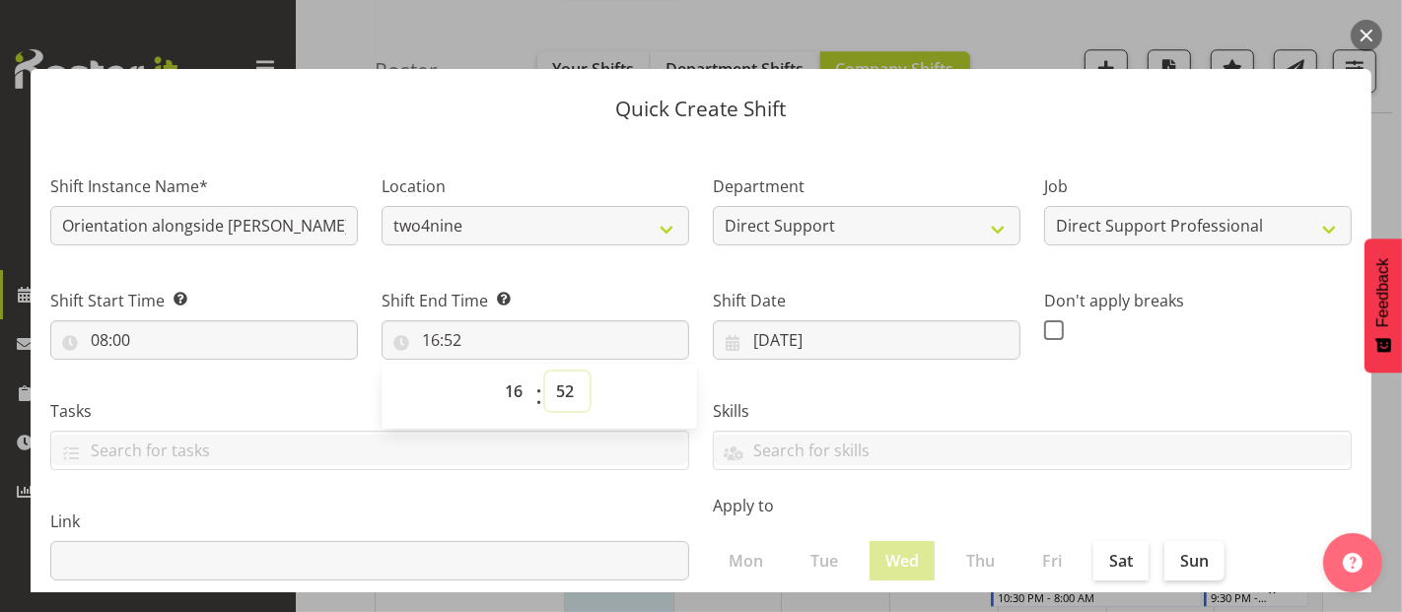
click at [557, 395] on select "00 01 02 03 04 05 06 07 08 09 10 11 12 13 14 15 16 17 18 19 20 21 22 23 24 25 2…" at bounding box center [567, 391] width 44 height 39
select select "0"
click at [545, 372] on select "00 01 02 03 04 05 06 07 08 09 10 11 12 13 14 15 16 17 18 19 20 21 22 23 24 25 2…" at bounding box center [567, 391] width 44 height 39
type input "16:00"
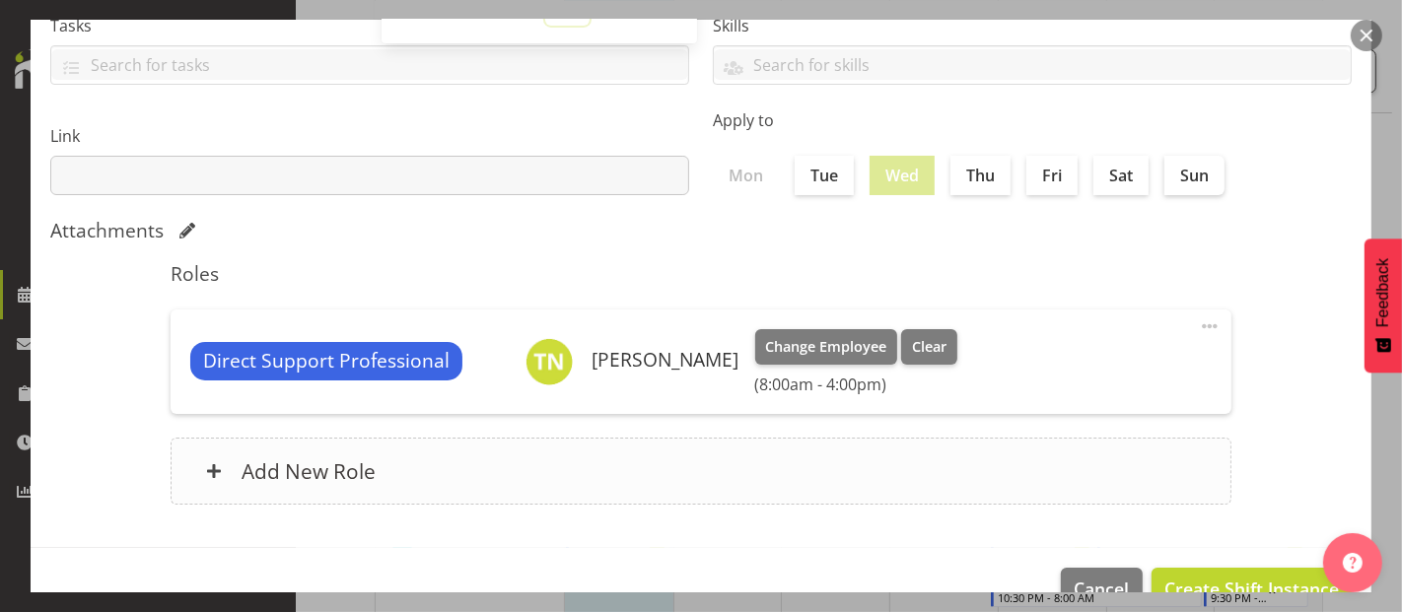
scroll to position [431, 0]
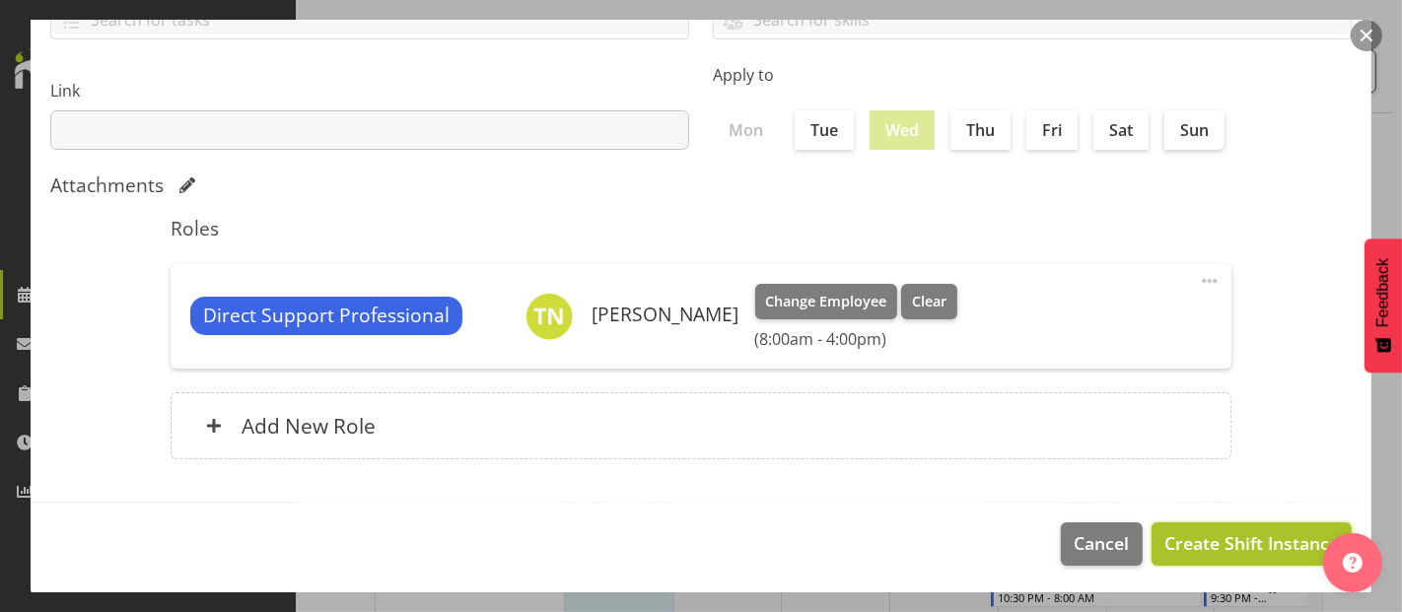
click at [1238, 547] on span "Create Shift Instance" at bounding box center [1251, 543] width 174 height 26
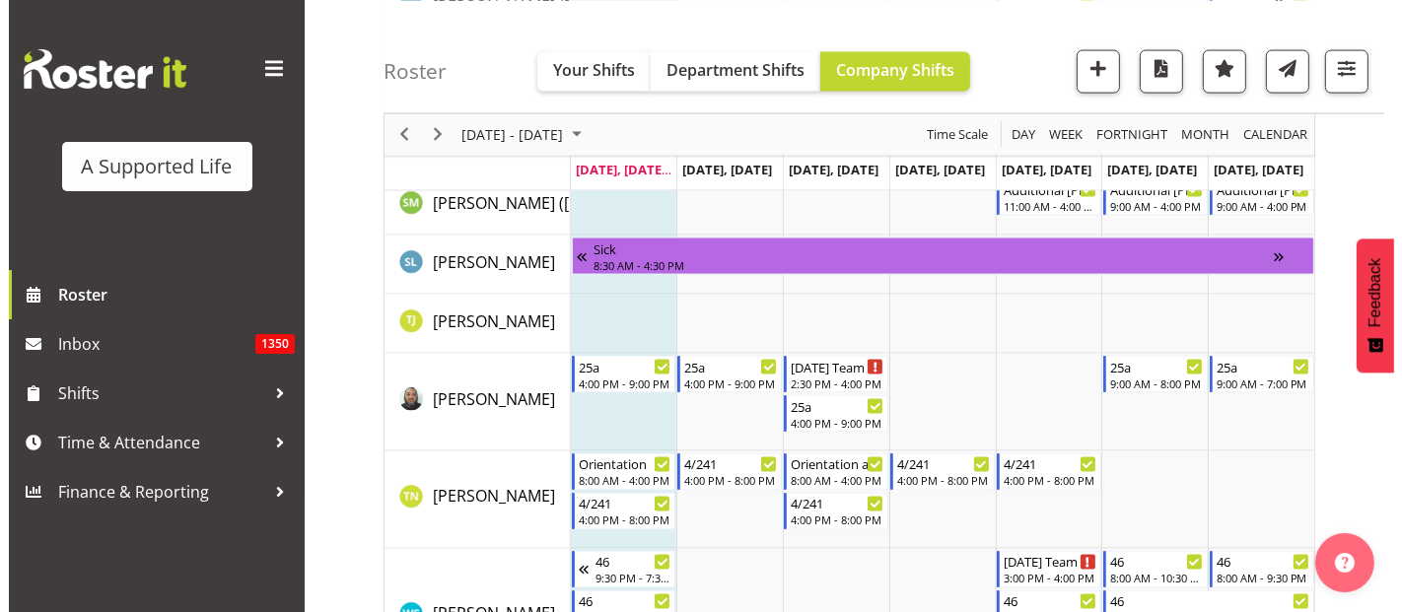
scroll to position [10710, 0]
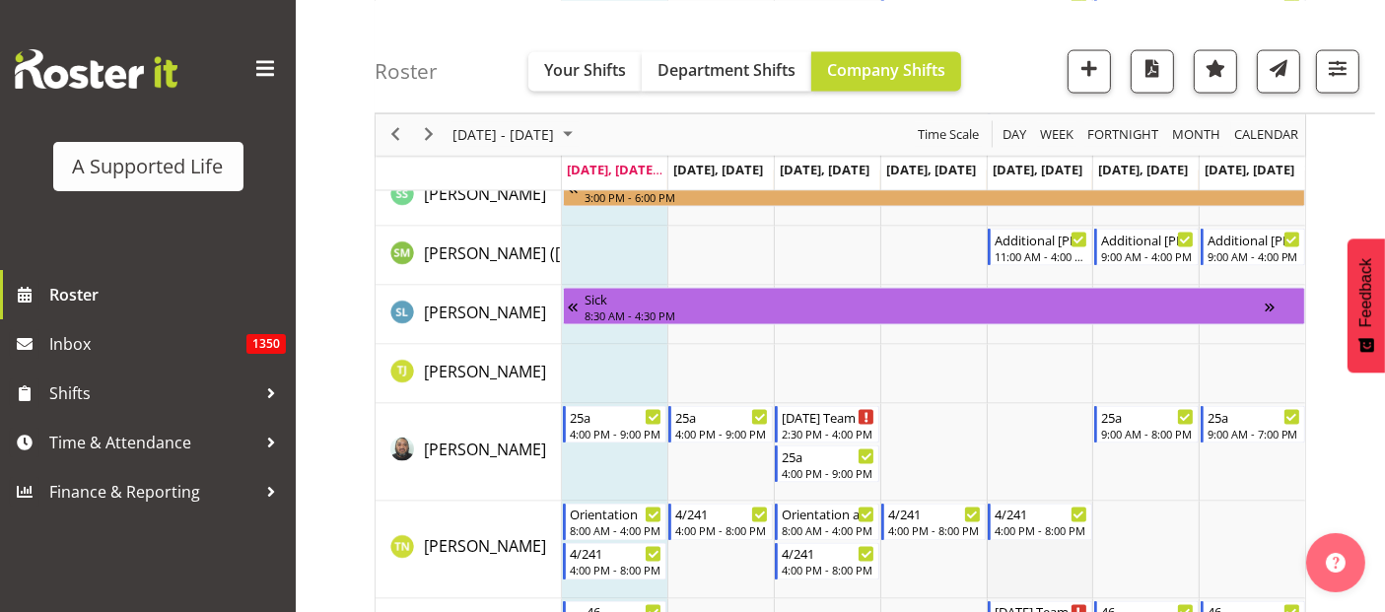
click at [1022, 561] on td "Timeline Week of September 22, 2025" at bounding box center [1040, 551] width 106 height 98
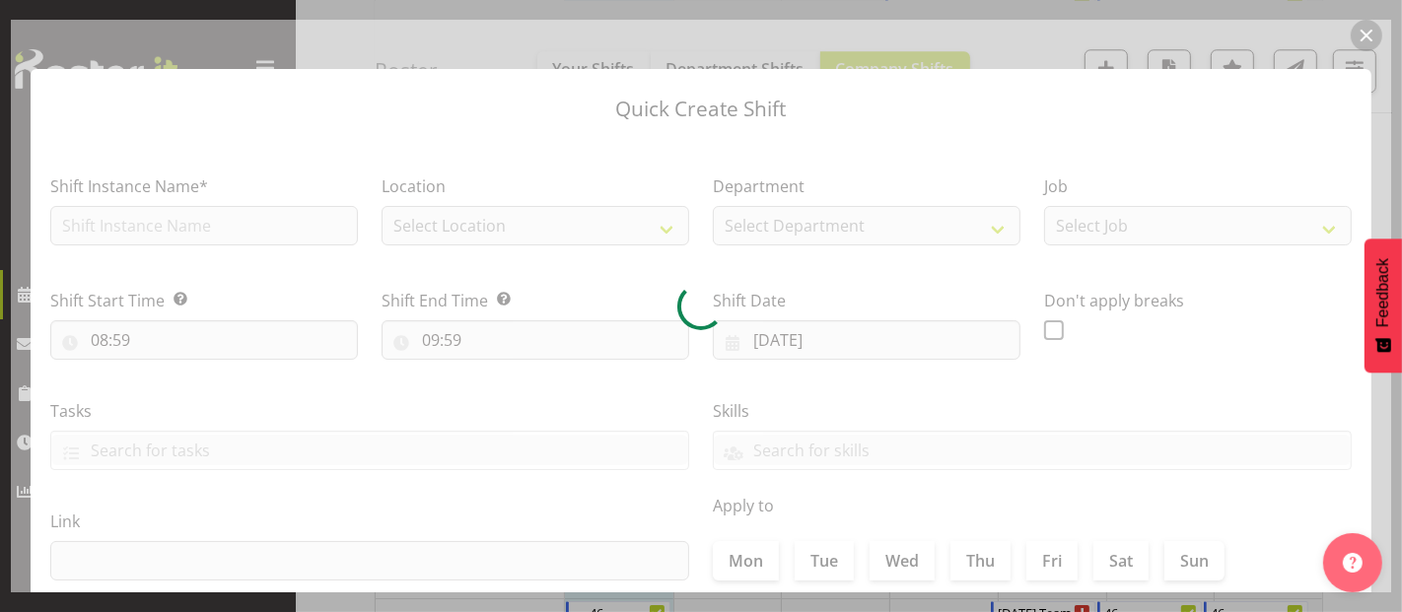
type input "[DATE]"
checkbox input "true"
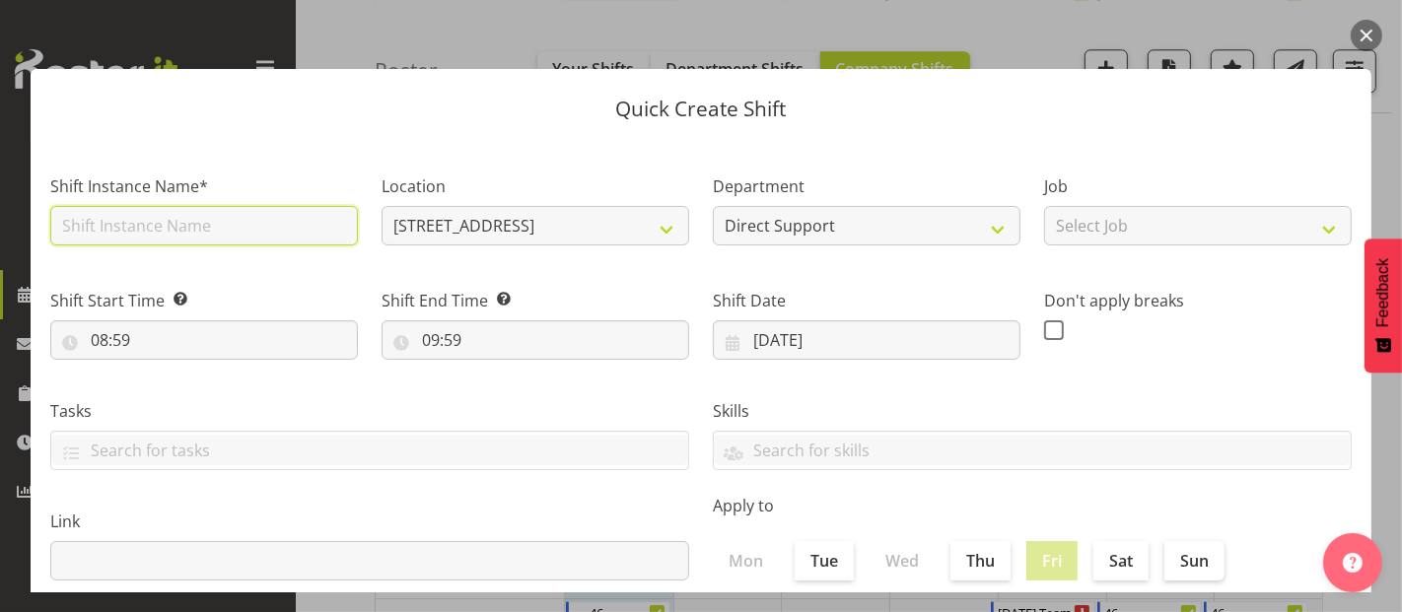
click at [179, 220] on input "text" at bounding box center [204, 225] width 308 height 39
click at [202, 226] on input "Orientation calong side [PERSON_NAME]" at bounding box center [204, 225] width 308 height 39
type input "Orientation calongside [PERSON_NAME]"
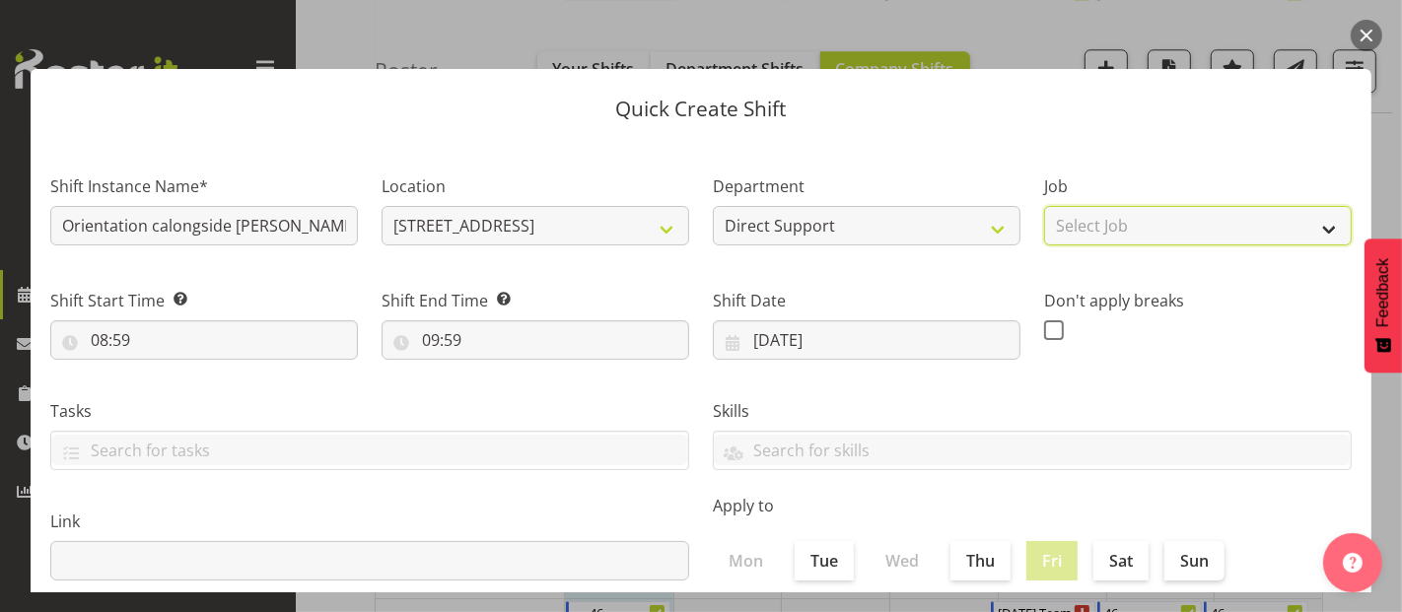
click at [1097, 224] on select "Select Job Accounts and Payroll Admin Support Aspirations and Support Facilitat…" at bounding box center [1198, 225] width 308 height 39
select select "4112"
click at [1044, 206] on select "Select Job Accounts and Payroll Admin Support Aspirations and Support Facilitat…" at bounding box center [1198, 225] width 308 height 39
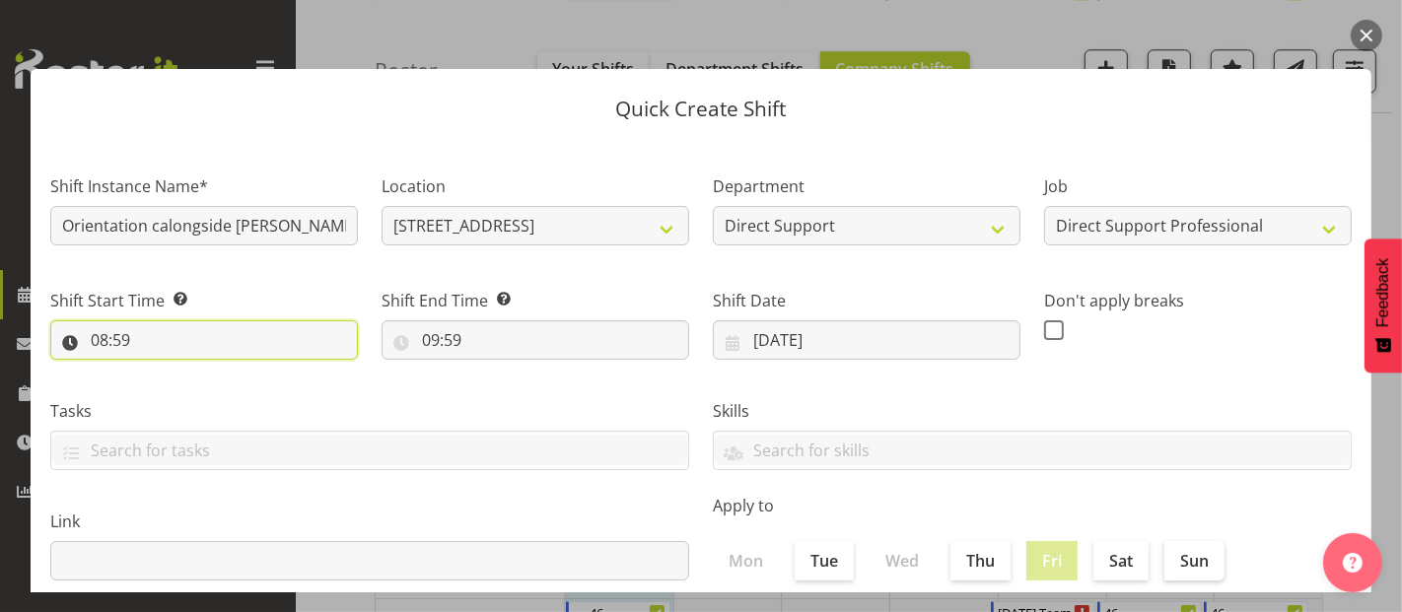
click at [196, 350] on input "08:59" at bounding box center [204, 339] width 308 height 39
click at [244, 393] on select "00 01 02 03 04 05 06 07 08 09 10 11 12 13 14 15 16 17 18 19 20 21 22 23 24 25 2…" at bounding box center [236, 391] width 44 height 39
select select "0"
click at [214, 372] on select "00 01 02 03 04 05 06 07 08 09 10 11 12 13 14 15 16 17 18 19 20 21 22 23 24 25 2…" at bounding box center [236, 391] width 44 height 39
type input "08:00"
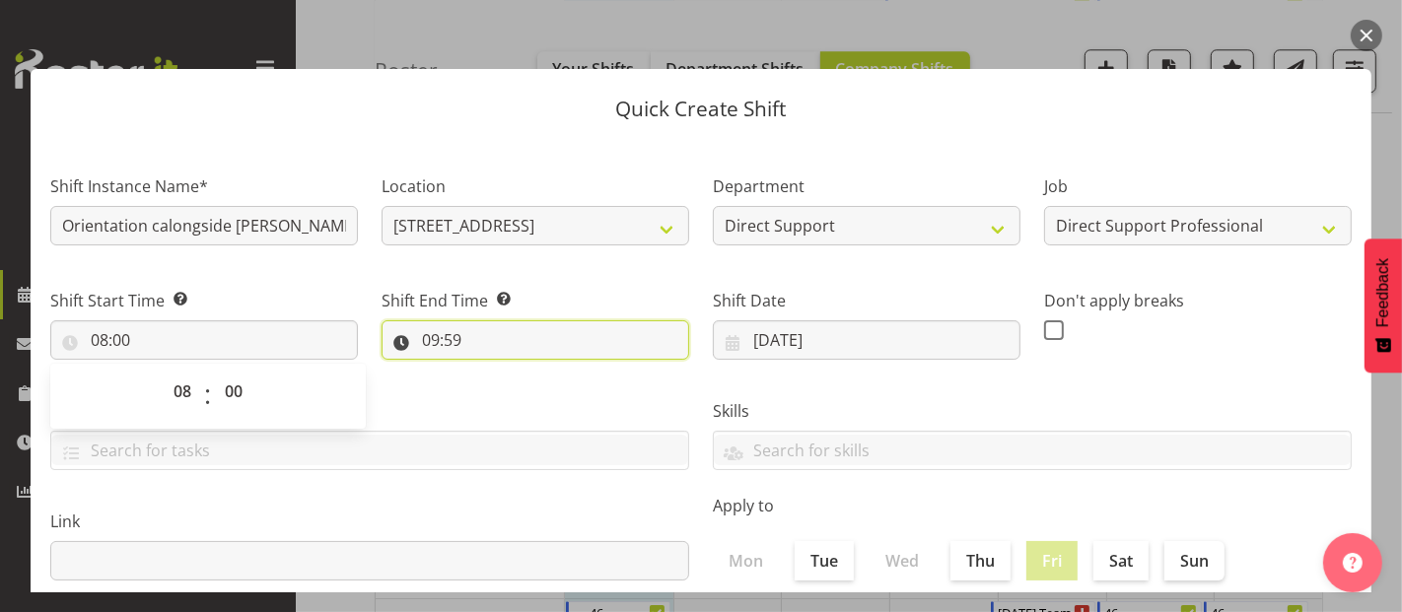
click at [471, 351] on input "09:59" at bounding box center [535, 339] width 308 height 39
click at [510, 383] on select "00 01 02 03 04 05 06 07 08 09 10 11 12 13 14 15 16 17 18 19 20 21 22 23" at bounding box center [516, 391] width 44 height 39
select select "16"
click at [494, 372] on select "00 01 02 03 04 05 06 07 08 09 10 11 12 13 14 15 16 17 18 19 20 21 22 23" at bounding box center [516, 391] width 44 height 39
type input "16:59"
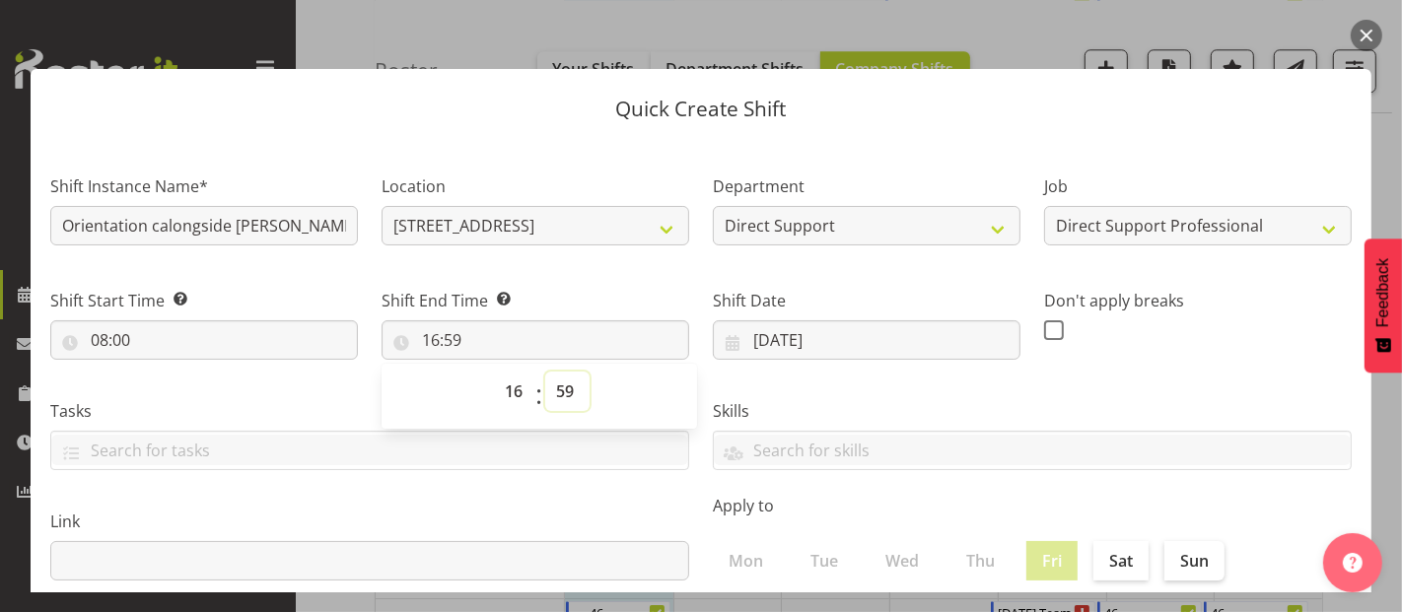
click at [566, 392] on select "00 01 02 03 04 05 06 07 08 09 10 11 12 13 14 15 16 17 18 19 20 21 22 23 24 25 2…" at bounding box center [567, 391] width 44 height 39
select select "0"
click at [545, 372] on select "00 01 02 03 04 05 06 07 08 09 10 11 12 13 14 15 16 17 18 19 20 21 22 23 24 25 2…" at bounding box center [567, 391] width 44 height 39
type input "16:00"
click at [649, 225] on select "[STREET_ADDRESS] [STREET_ADDRESS] [STREET_ADDRESS] [STREET_ADDRESS] [STREET_ADD…" at bounding box center [535, 225] width 308 height 39
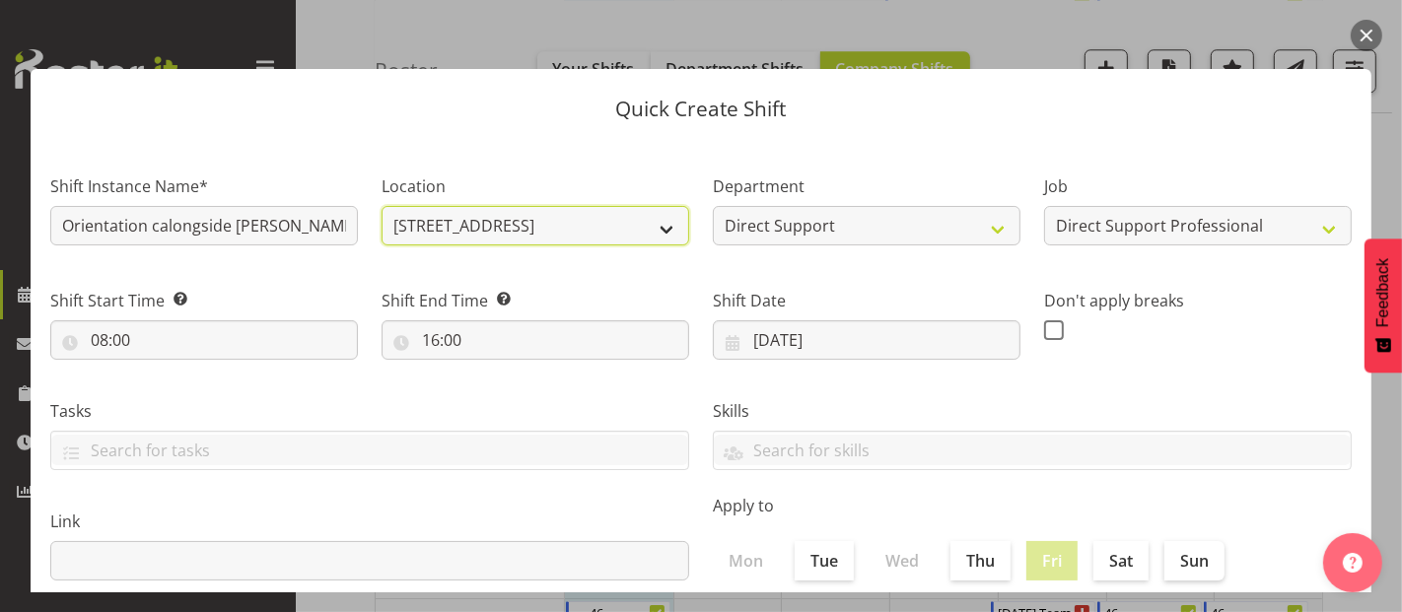
select select "924"
click at [381, 206] on select "[STREET_ADDRESS] [STREET_ADDRESS] [STREET_ADDRESS] [STREET_ADDRESS] [STREET_ADD…" at bounding box center [535, 225] width 308 height 39
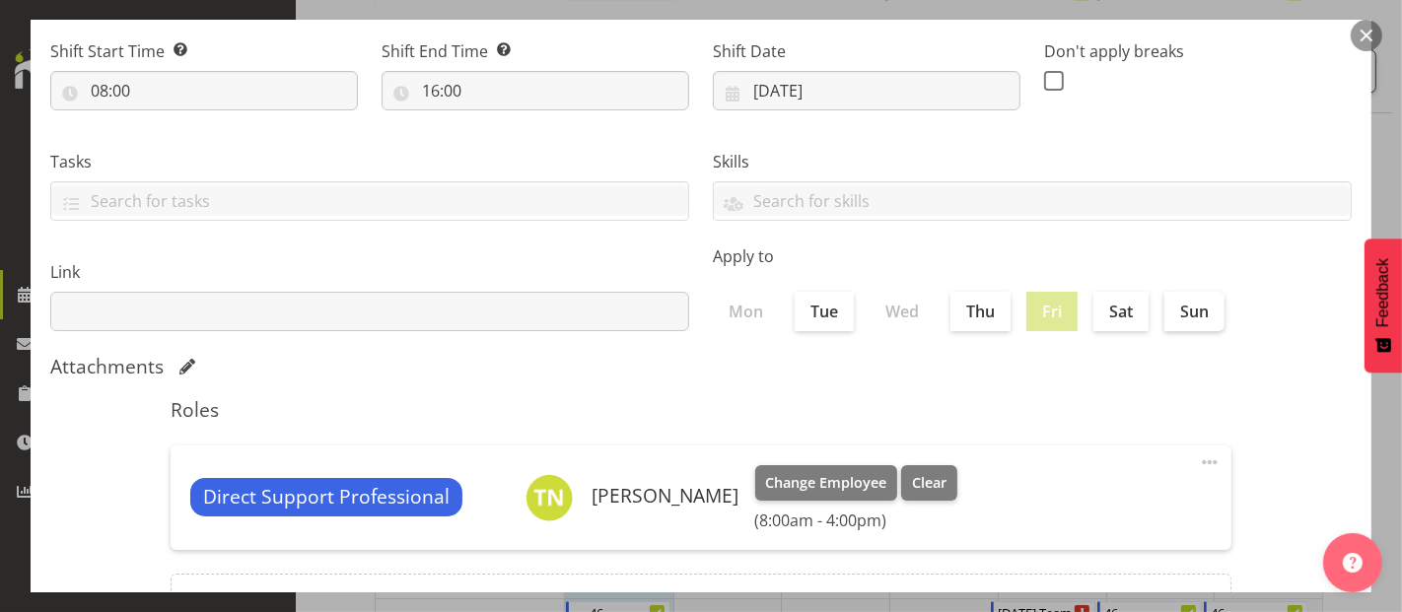
scroll to position [431, 0]
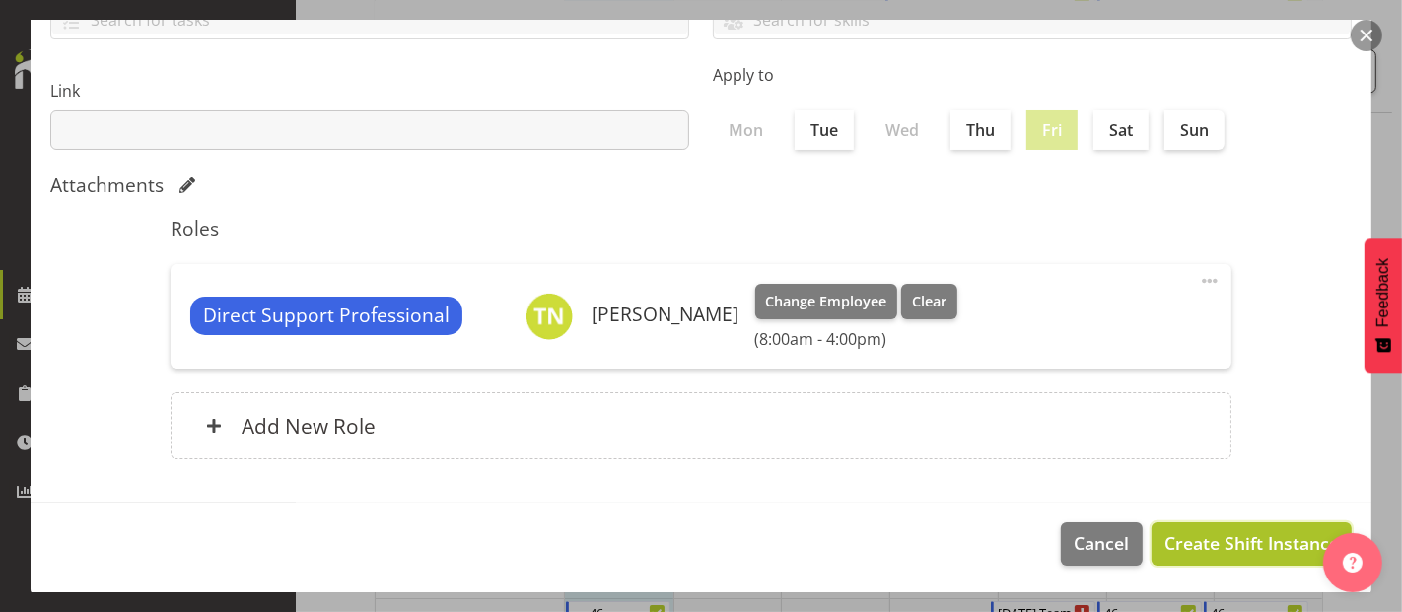
click at [1269, 542] on span "Create Shift Instance" at bounding box center [1251, 543] width 174 height 26
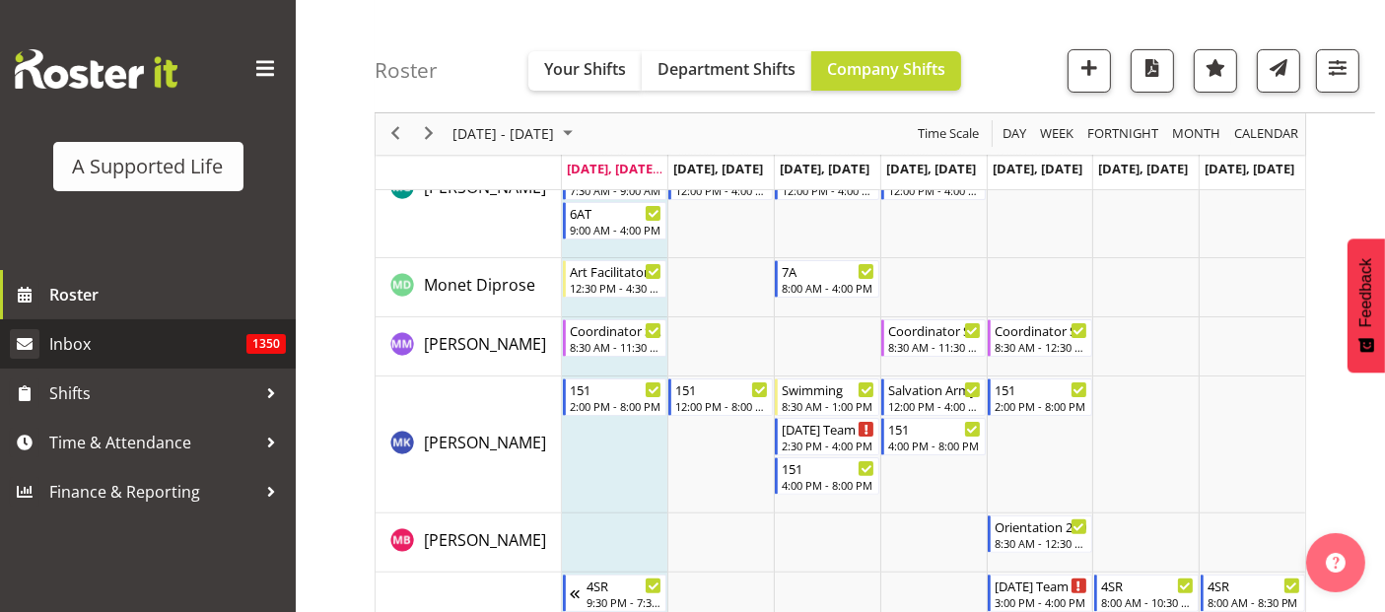
scroll to position [7946, 0]
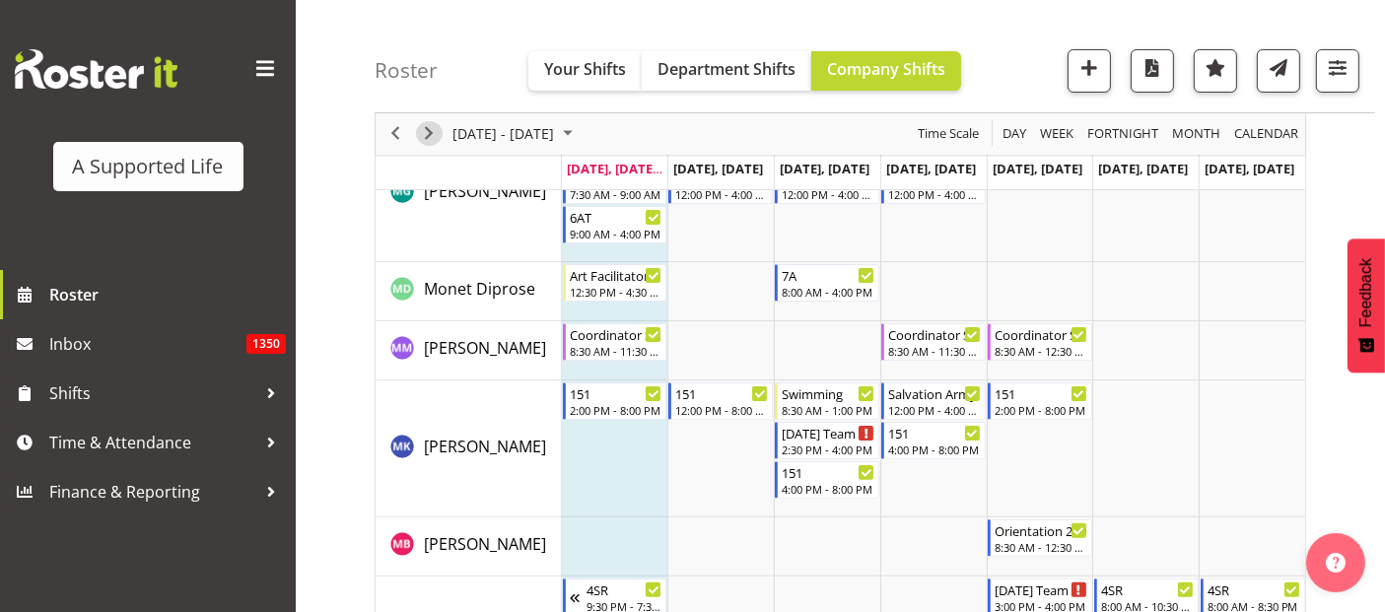
drag, startPoint x: 427, startPoint y: 131, endPoint x: 533, endPoint y: 307, distance: 205.2
click at [428, 130] on span "Next" at bounding box center [429, 134] width 24 height 25
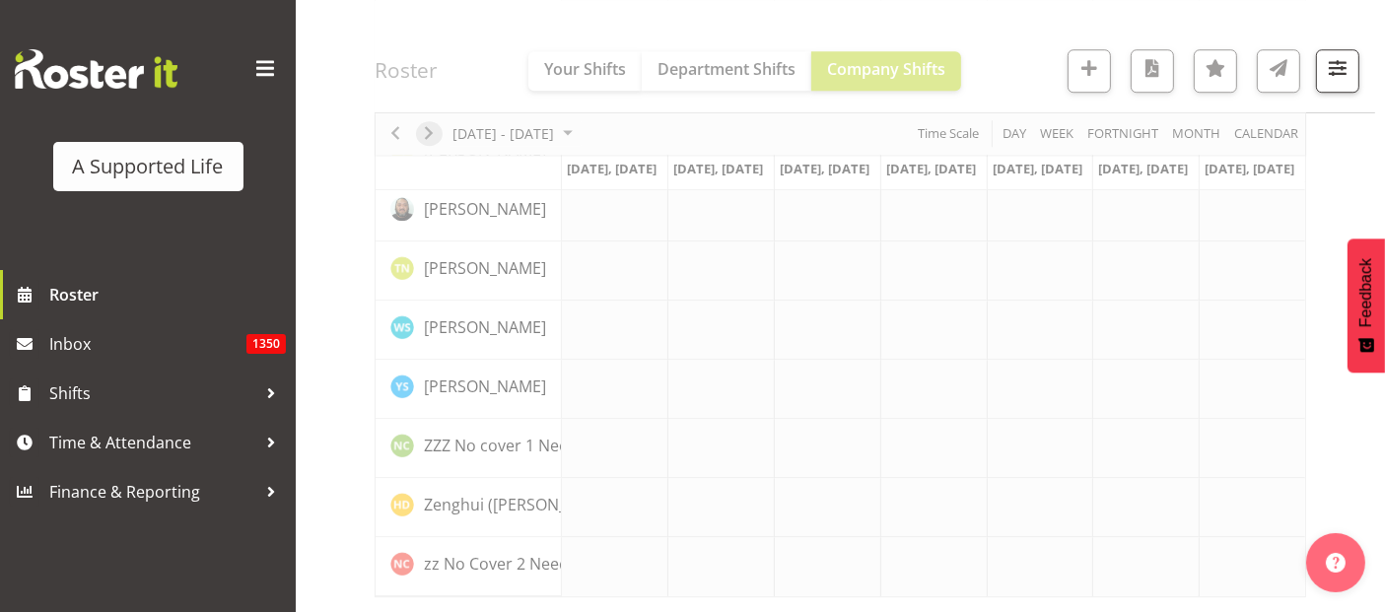
scroll to position [5651, 0]
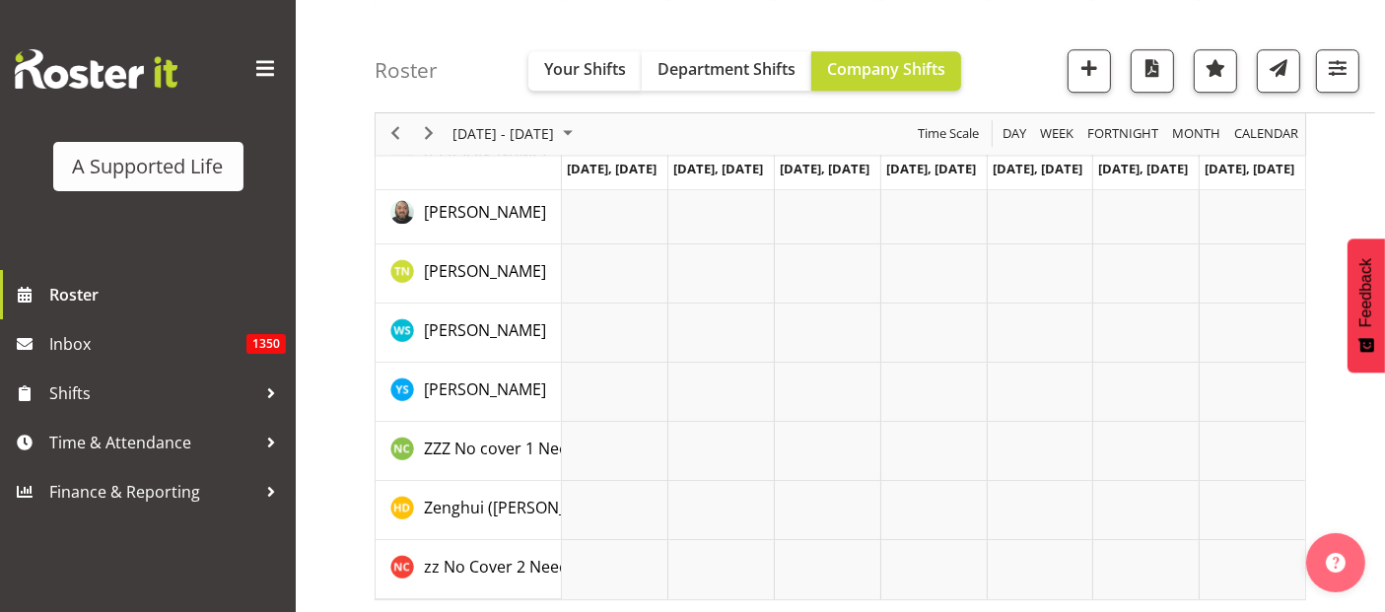
scroll to position [7946, 0]
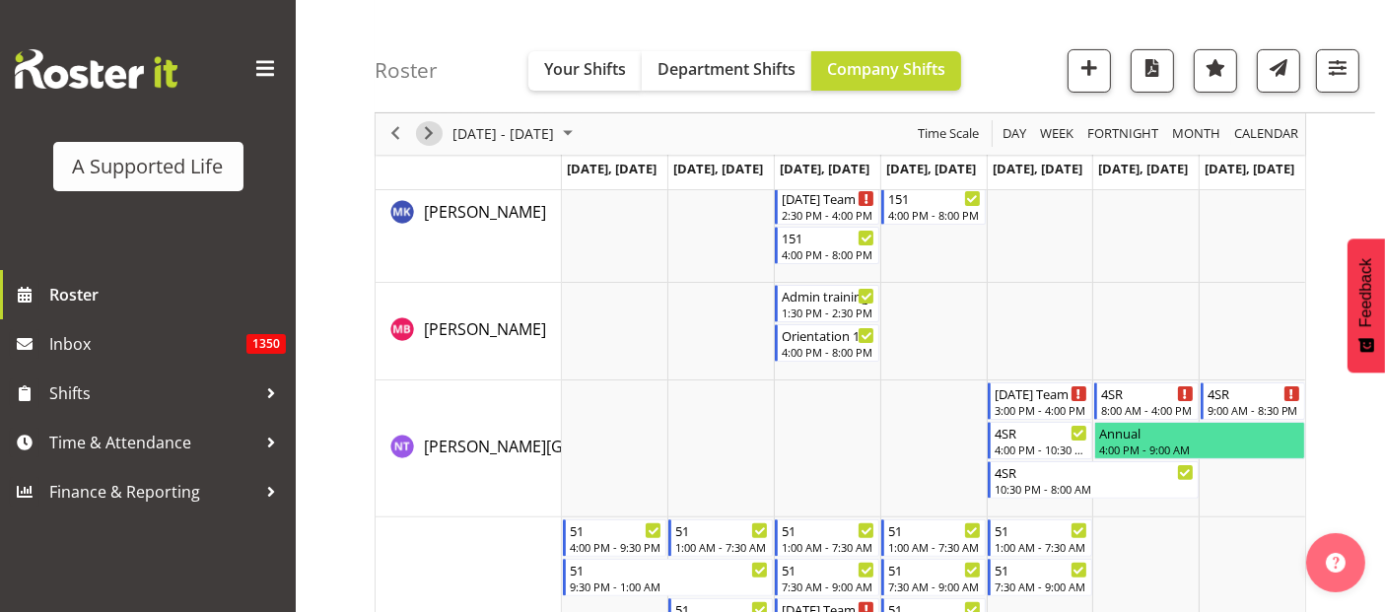
click at [429, 127] on span "Next" at bounding box center [429, 134] width 24 height 25
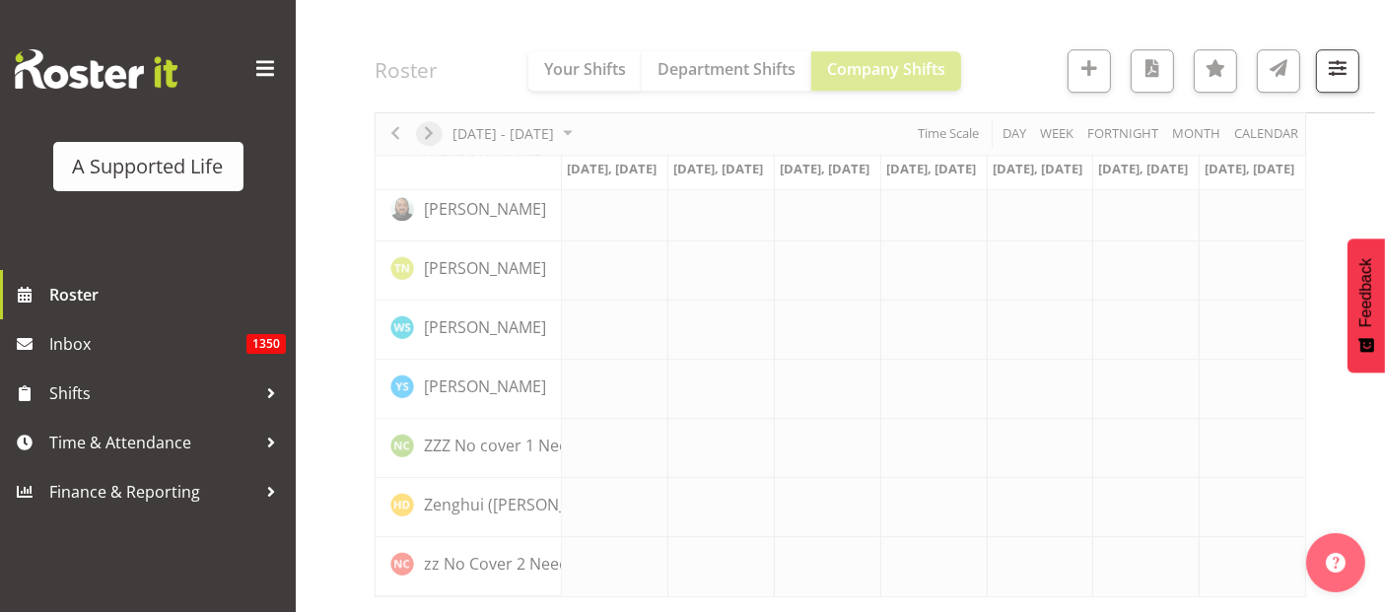
scroll to position [5651, 0]
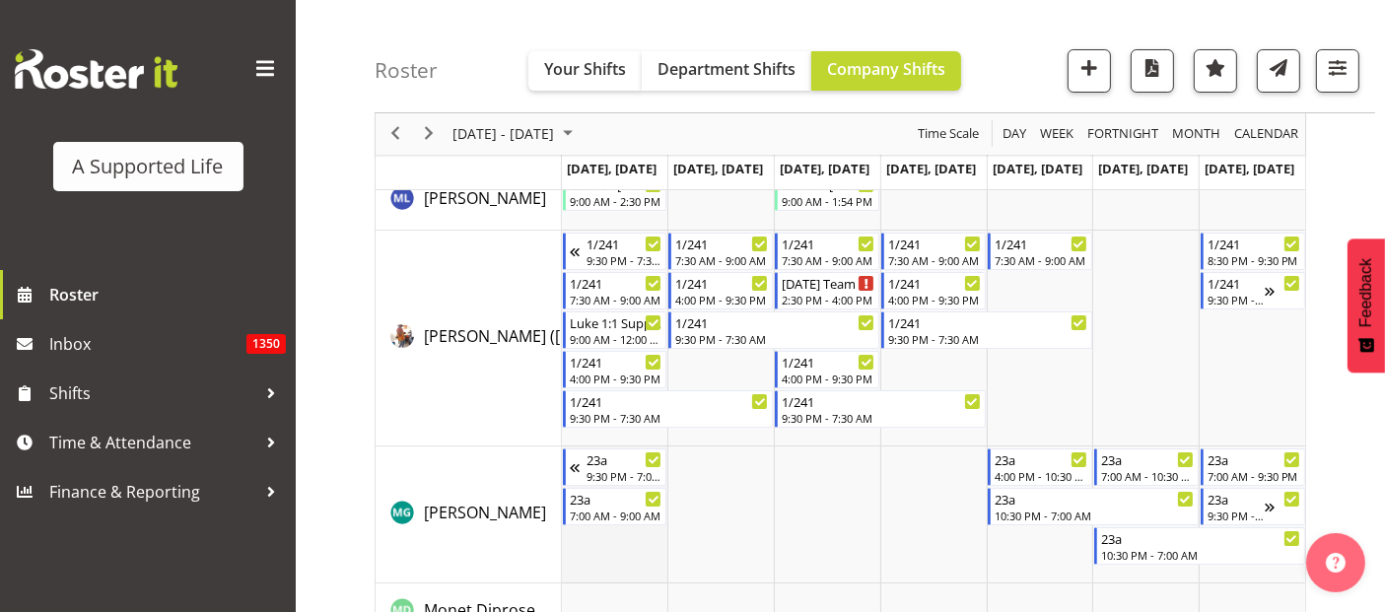
scroll to position [7618, 0]
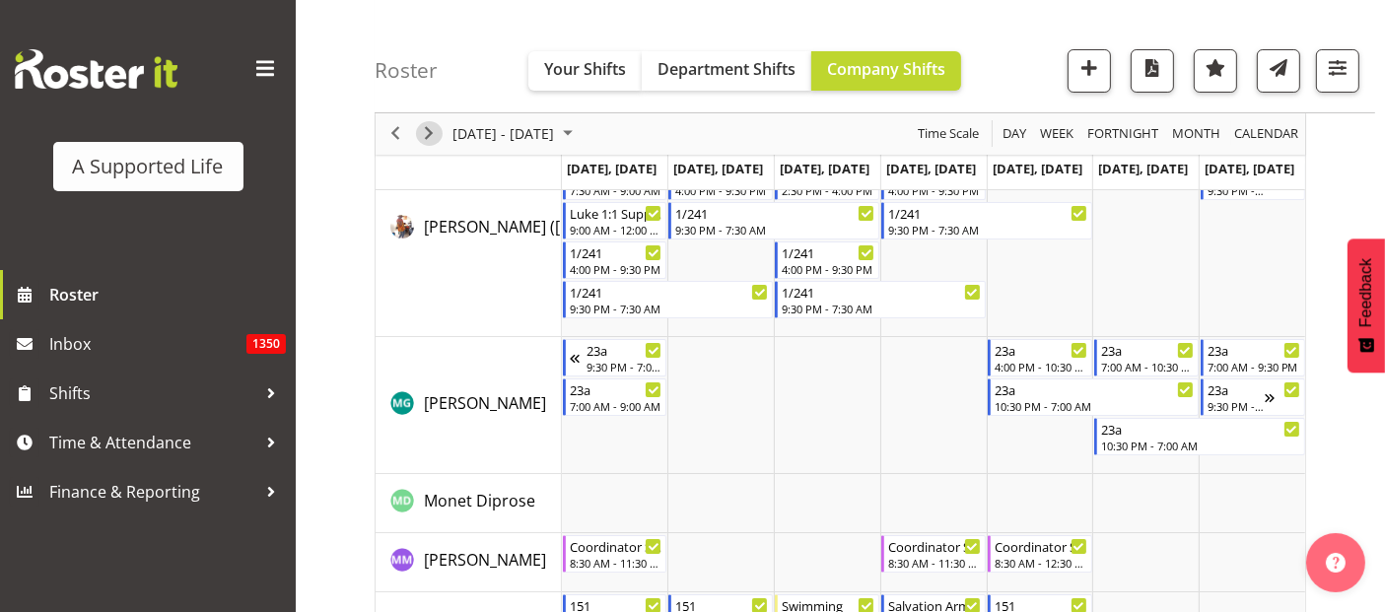
click at [428, 135] on span "Next" at bounding box center [429, 134] width 24 height 25
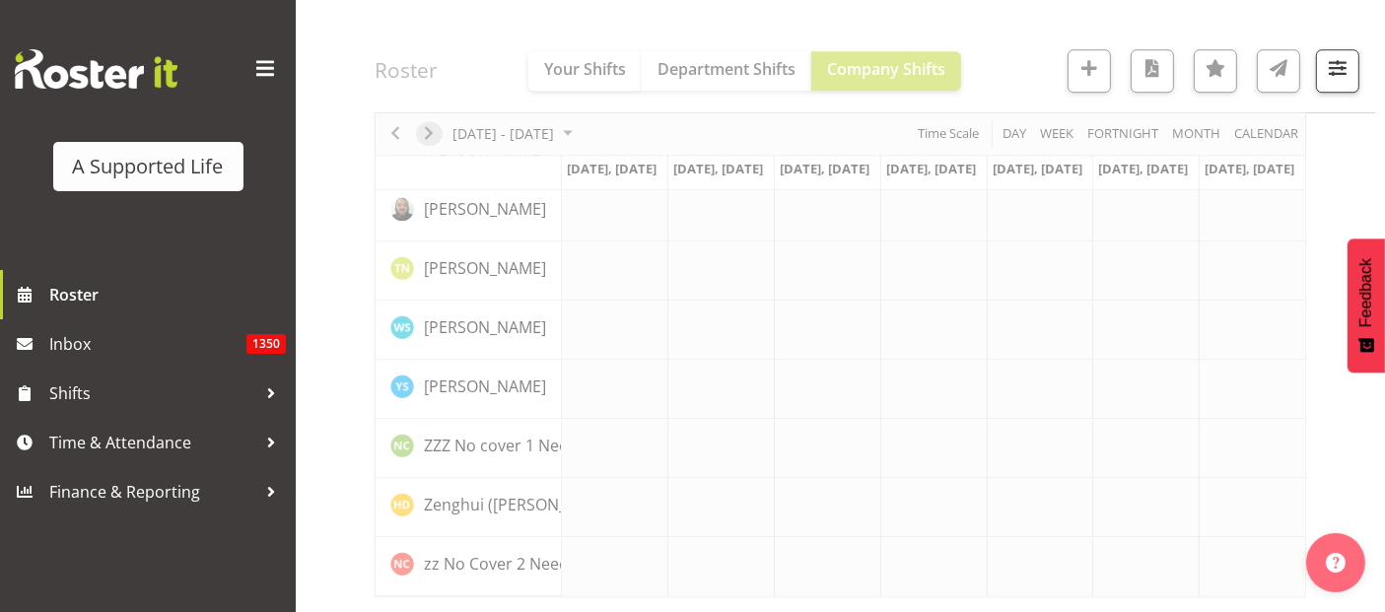
scroll to position [5651, 0]
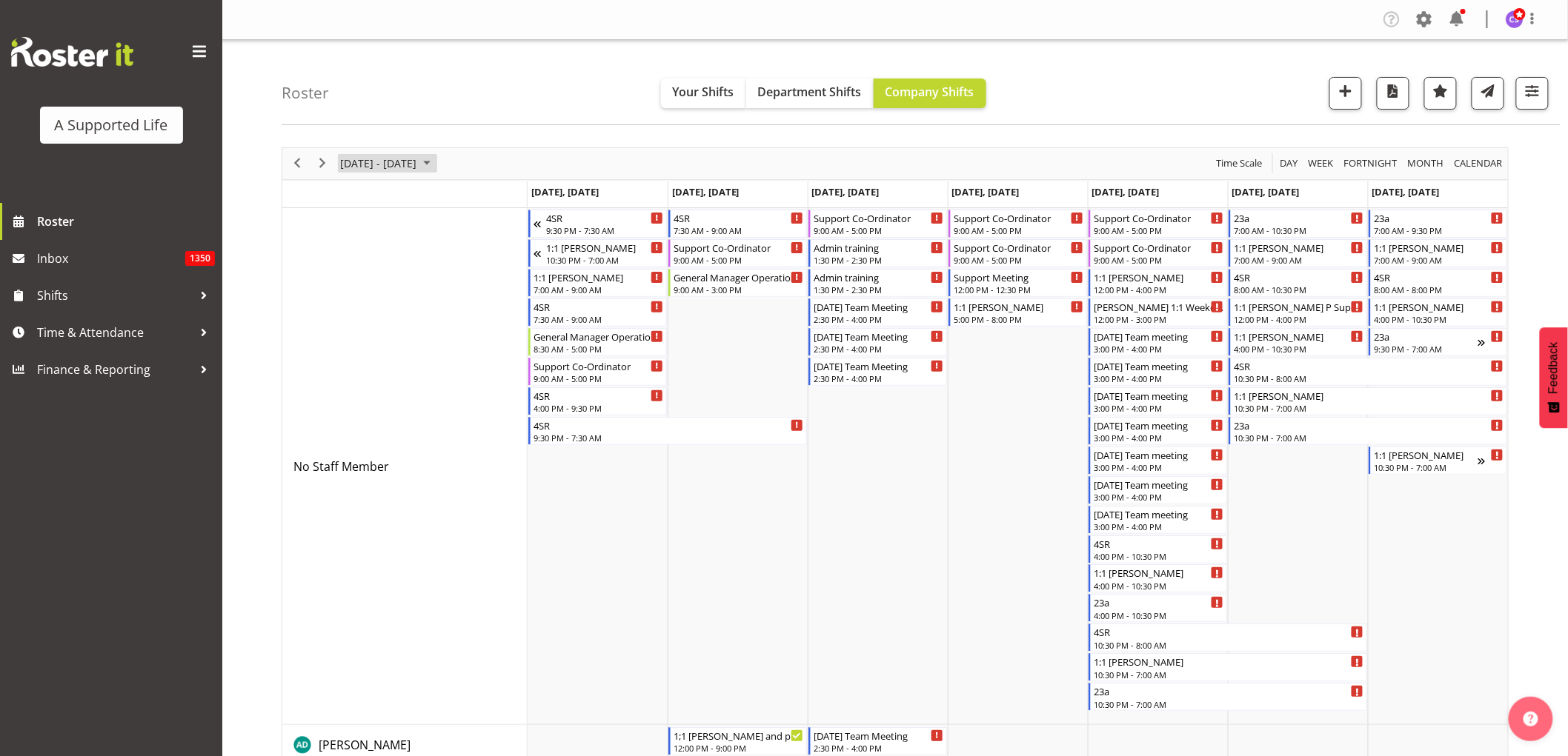
click at [367, 158] on span "[DATE] - [DATE]" at bounding box center [377, 163] width 79 height 19
click at [469, 194] on span "previous month" at bounding box center [469, 200] width 26 height 26
click at [487, 200] on span "next month" at bounding box center [496, 200] width 26 height 26
click at [360, 330] on span "22" at bounding box center [356, 328] width 23 height 23
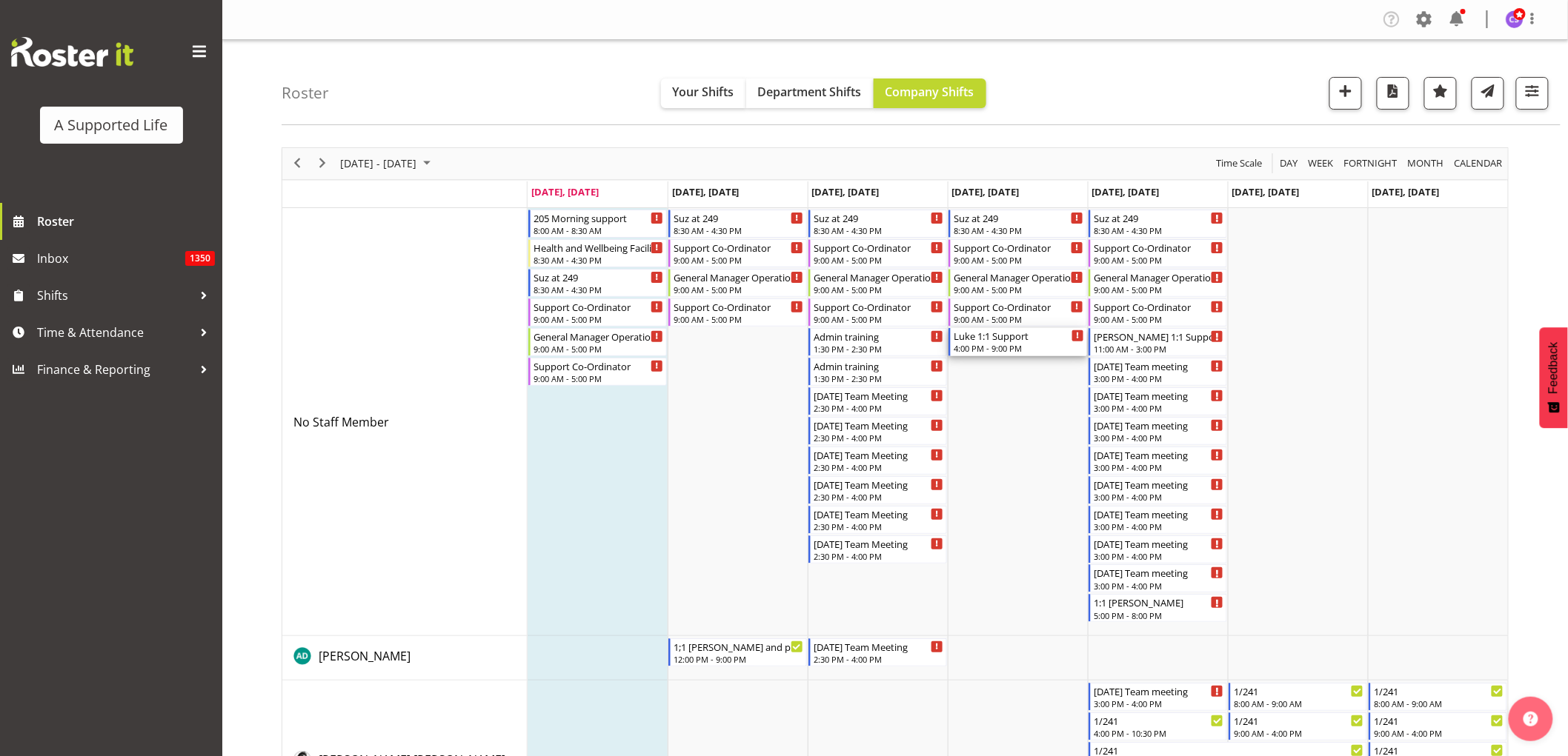
click at [1011, 350] on div "4:00 PM - 9:00 PM" at bounding box center [1019, 348] width 130 height 12
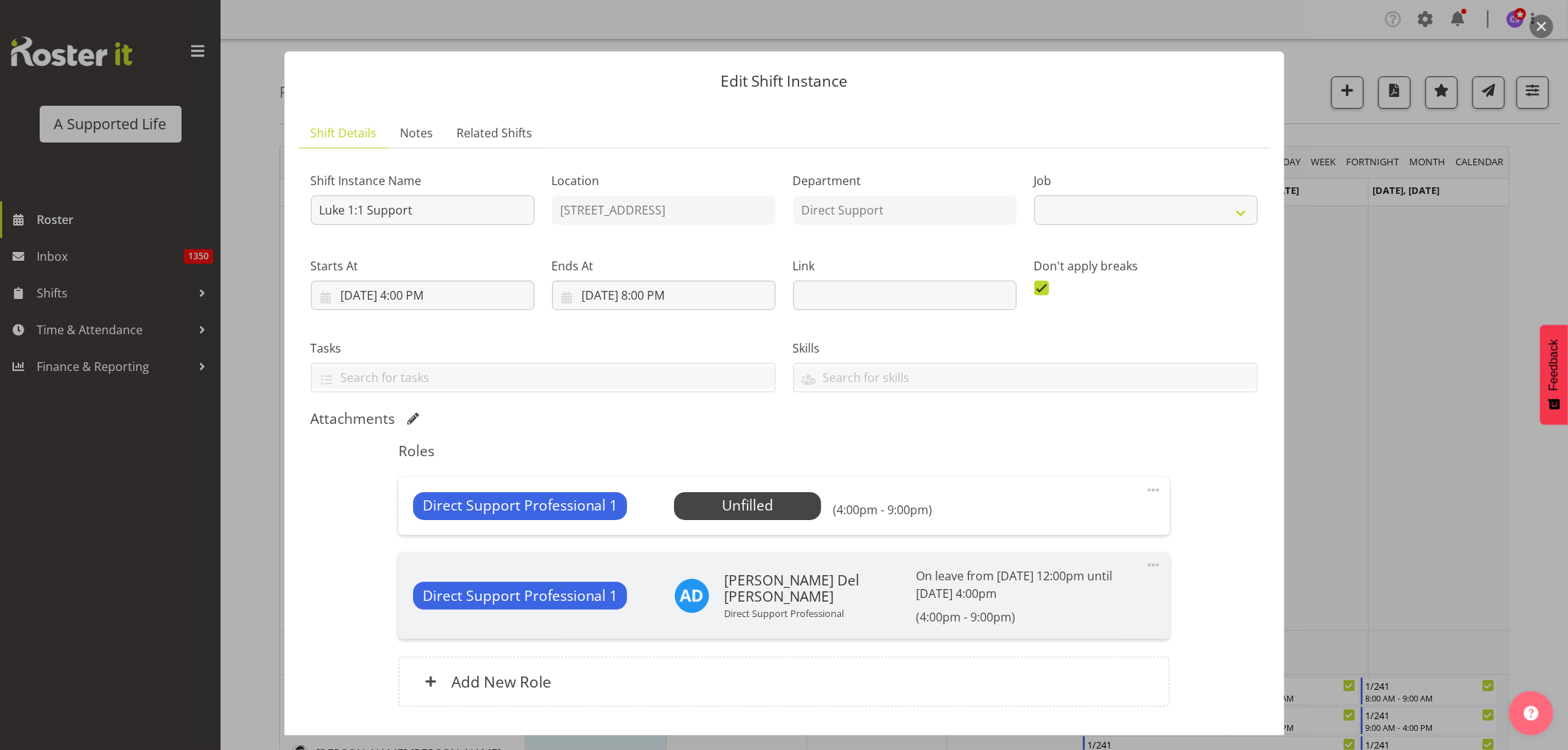
scroll to position [103, 0]
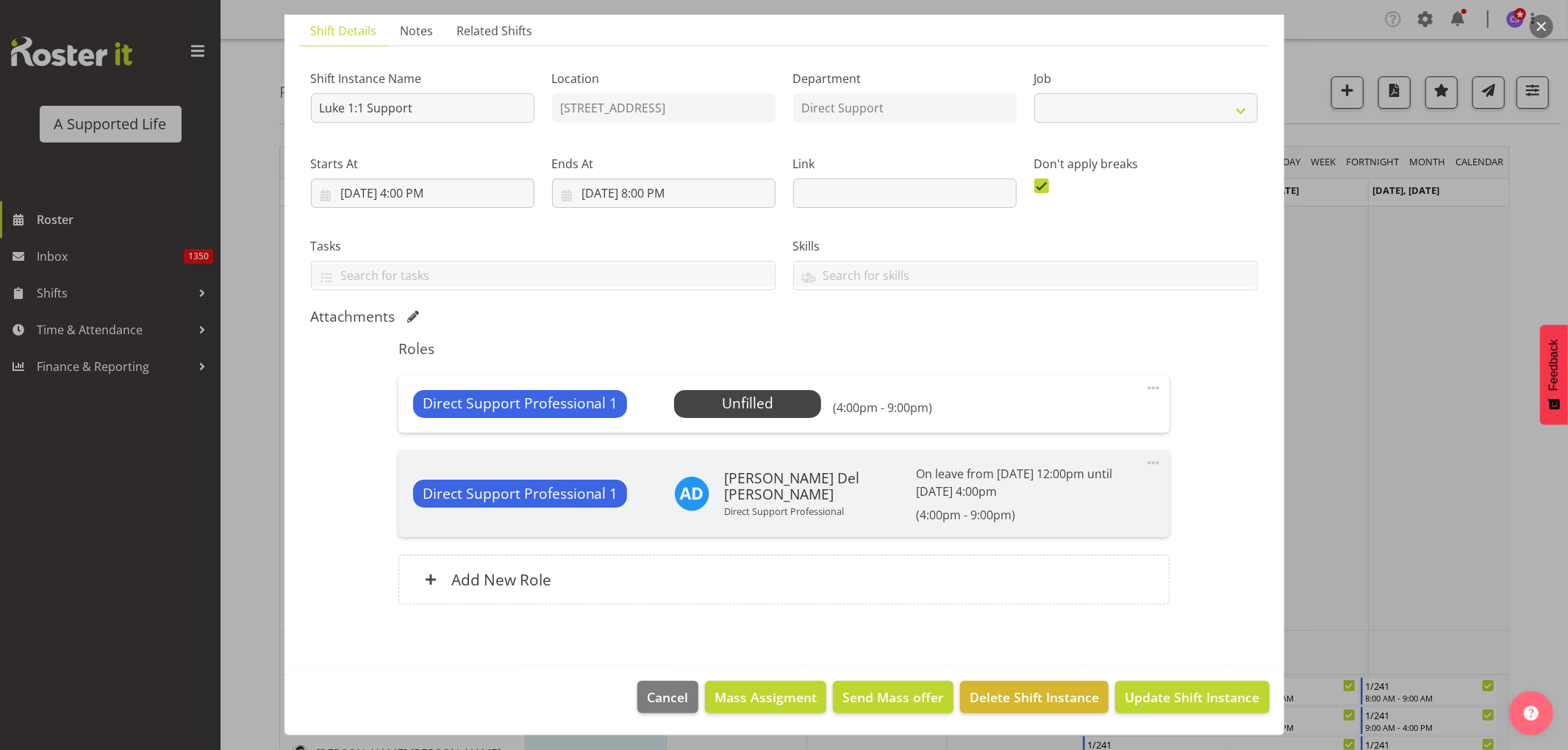
select select "4112"
click at [715, 398] on span "Select Employee" at bounding box center [748, 403] width 110 height 22
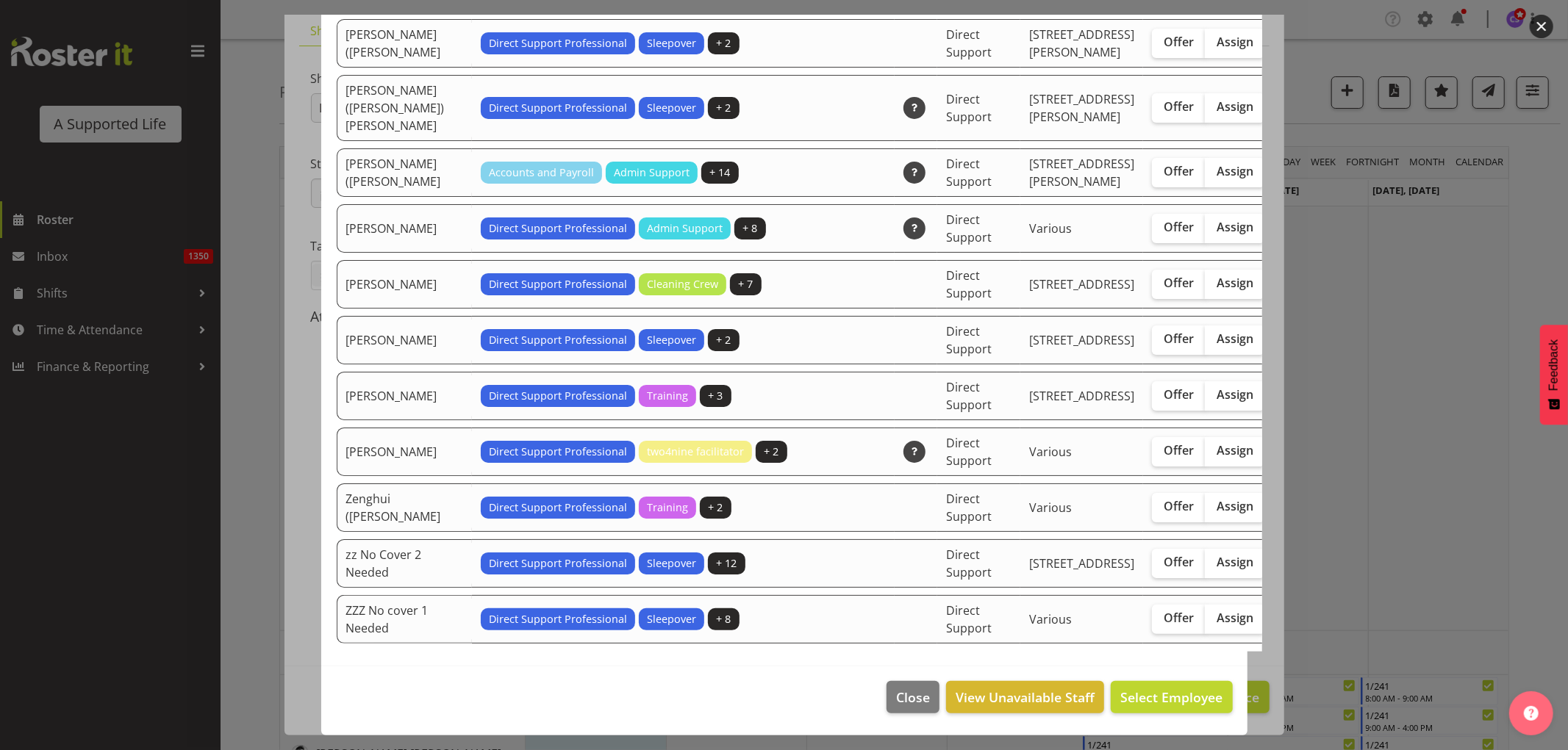
scroll to position [4527, 0]
click at [1032, 456] on span "Assign" at bounding box center [1234, 562] width 37 height 15
click at [1032, 456] on input "Assign" at bounding box center [1209, 562] width 10 height 10
checkbox input "true"
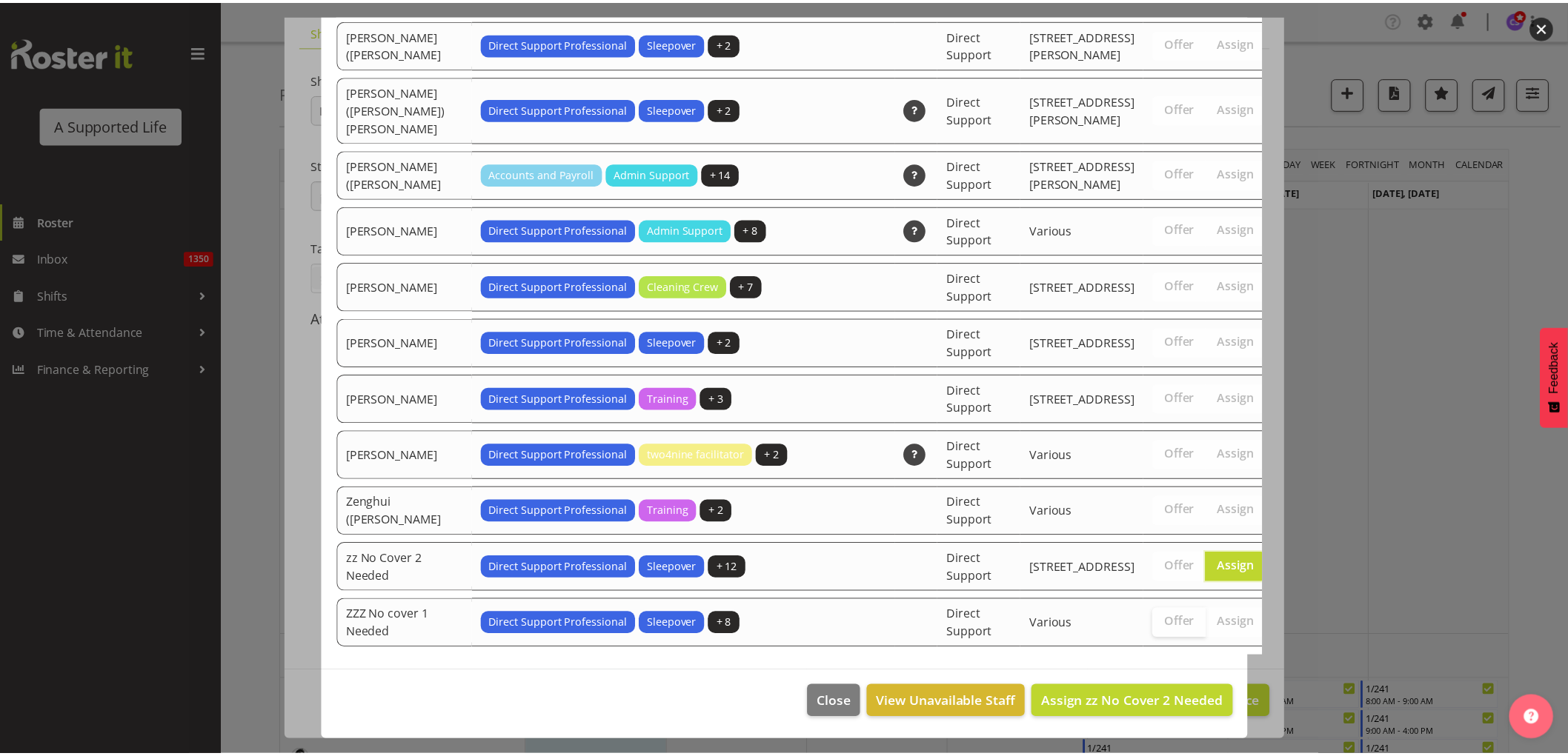
scroll to position [4646, 0]
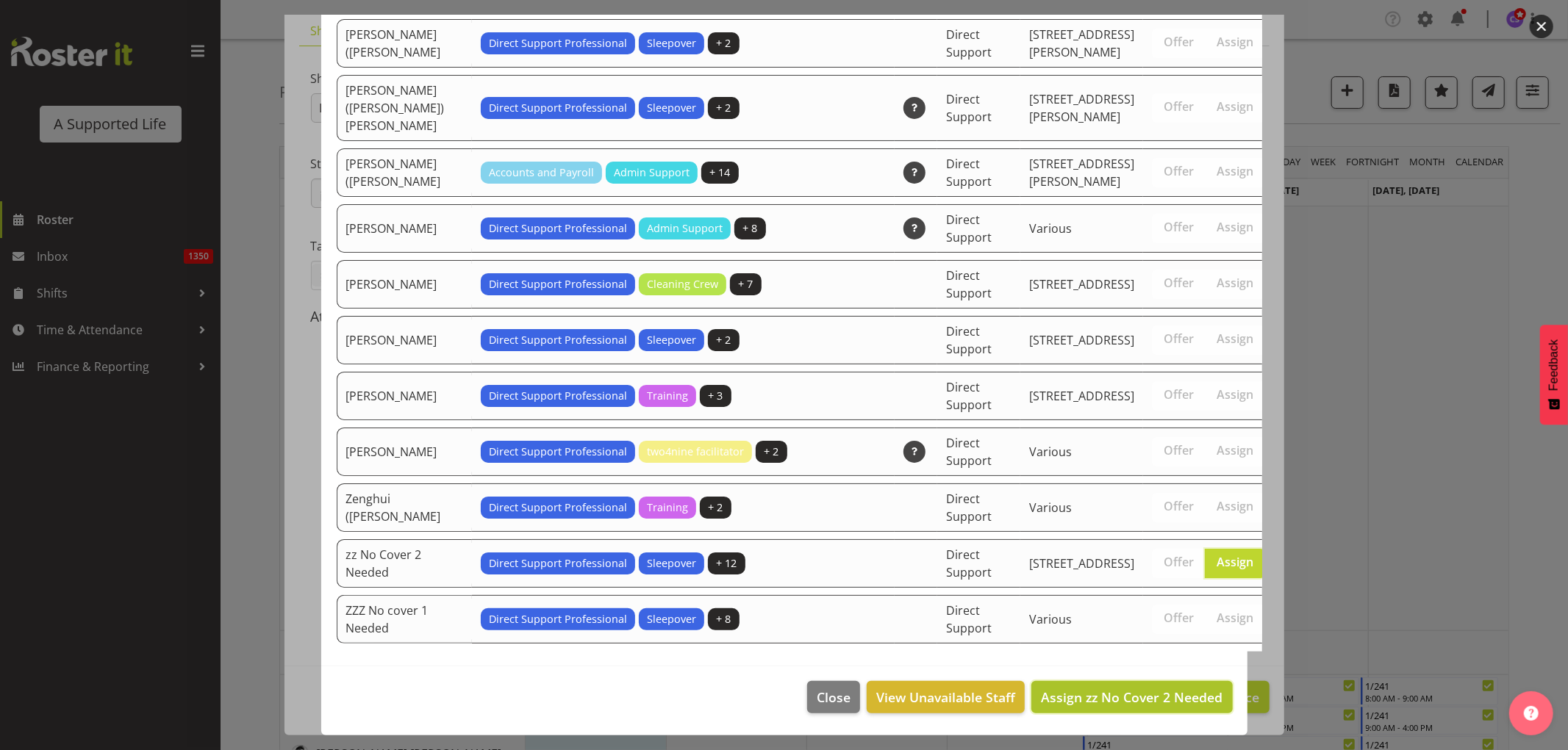
click at [1032, 456] on span "Assign zz No Cover 2 Needed" at bounding box center [1131, 698] width 181 height 18
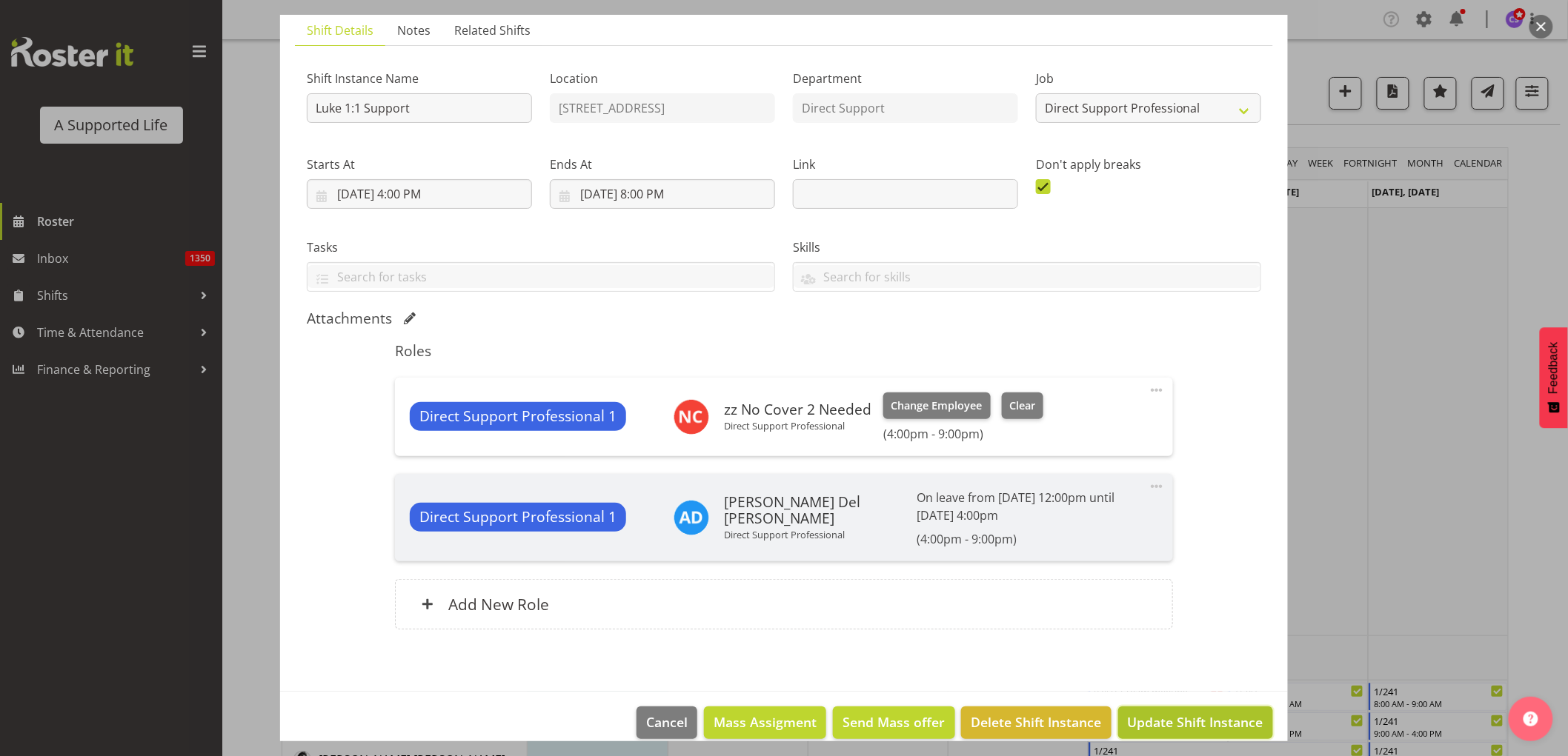
click at [1040, 459] on span "Update Shift Instance" at bounding box center [1195, 722] width 135 height 20
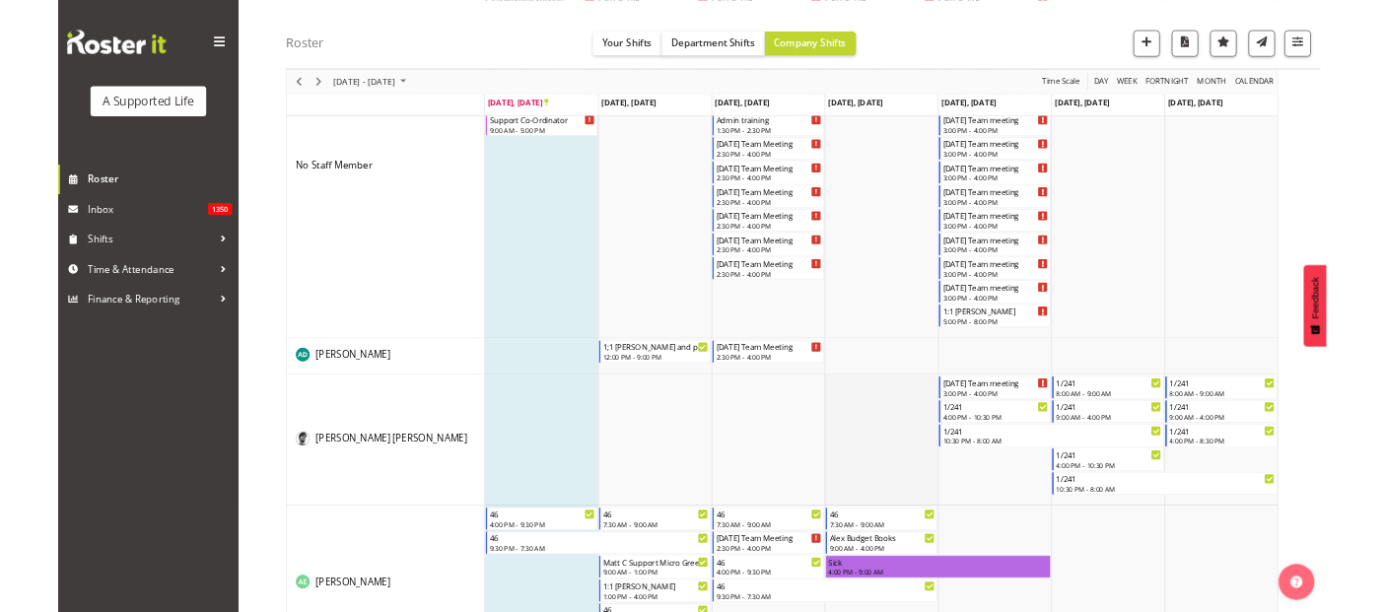
scroll to position [328, 0]
